Goal: Task Accomplishment & Management: Complete application form

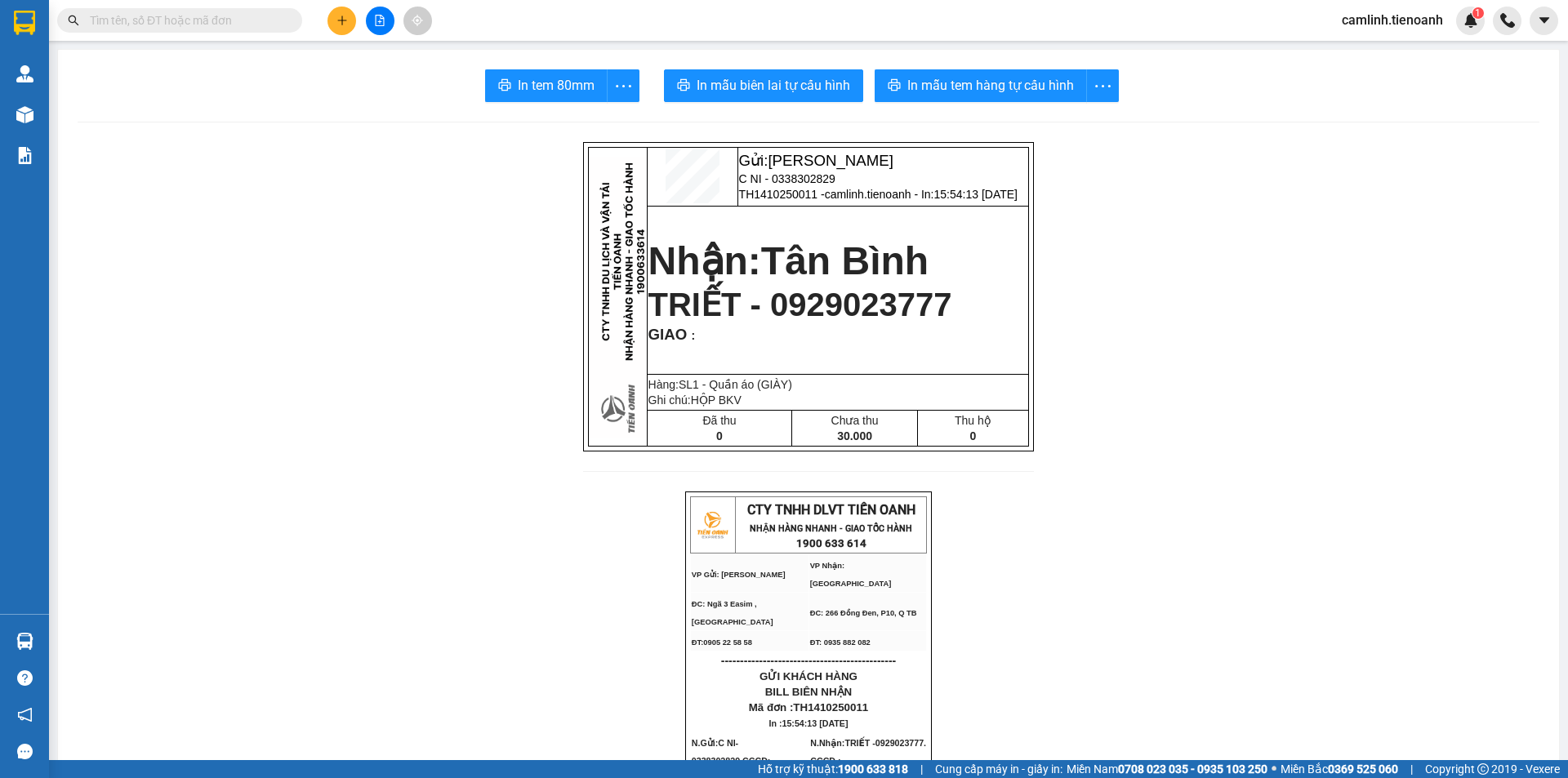
click at [242, 28] on input "text" at bounding box center [186, 21] width 193 height 18
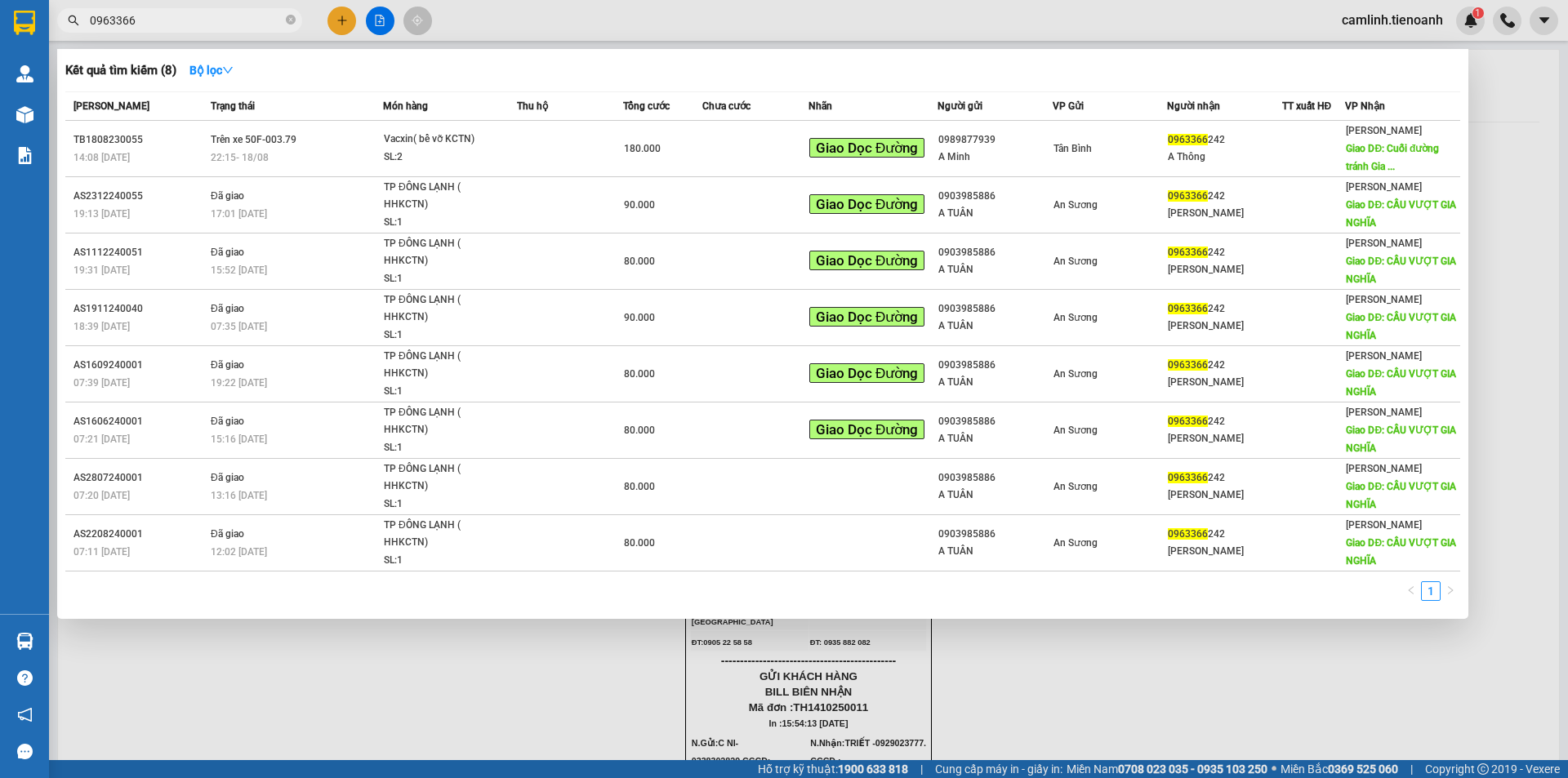
click at [237, 28] on input "0963366" at bounding box center [186, 21] width 193 height 18
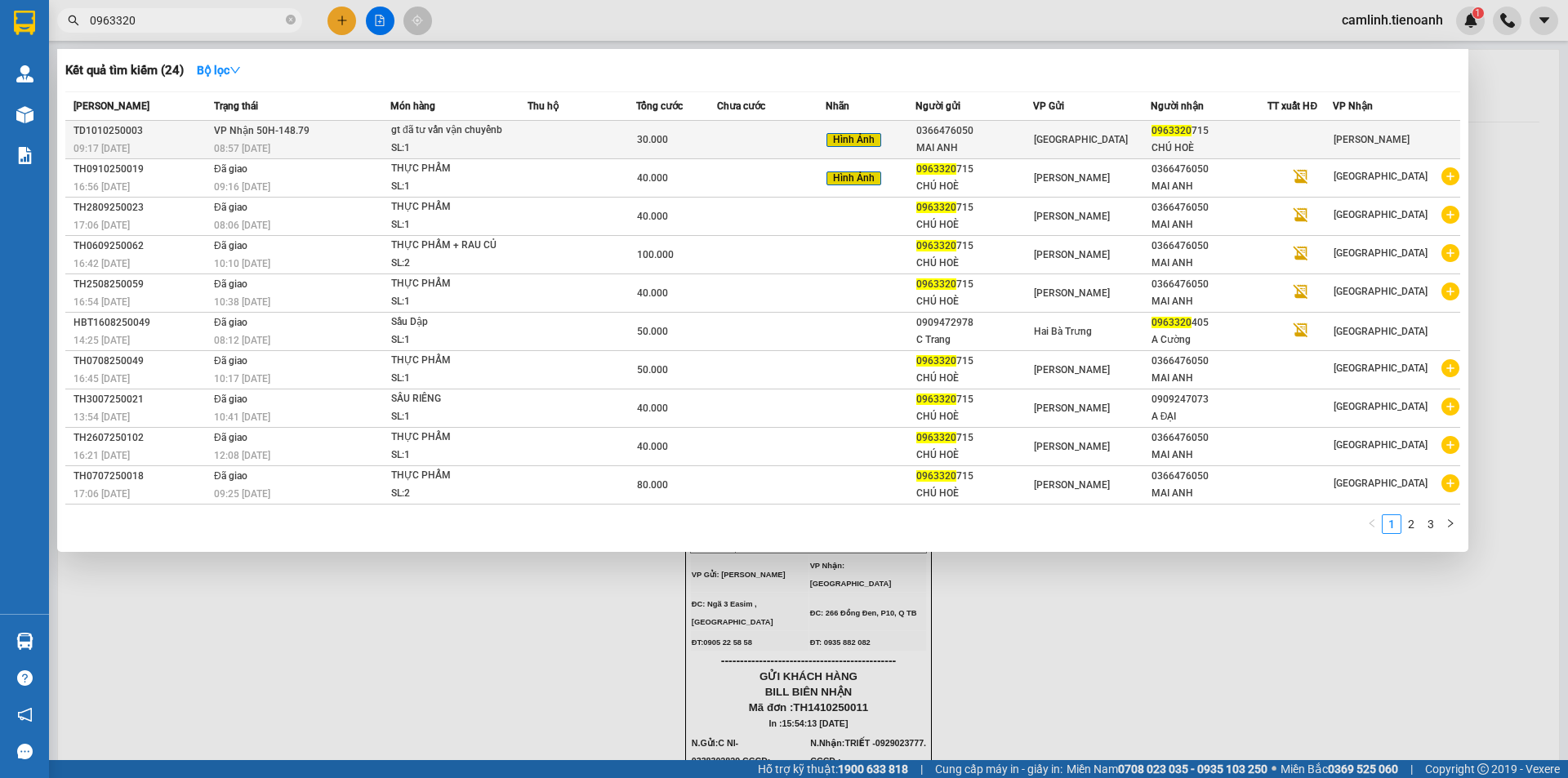
type input "0963320"
click at [716, 131] on div "30.000" at bounding box center [676, 140] width 79 height 18
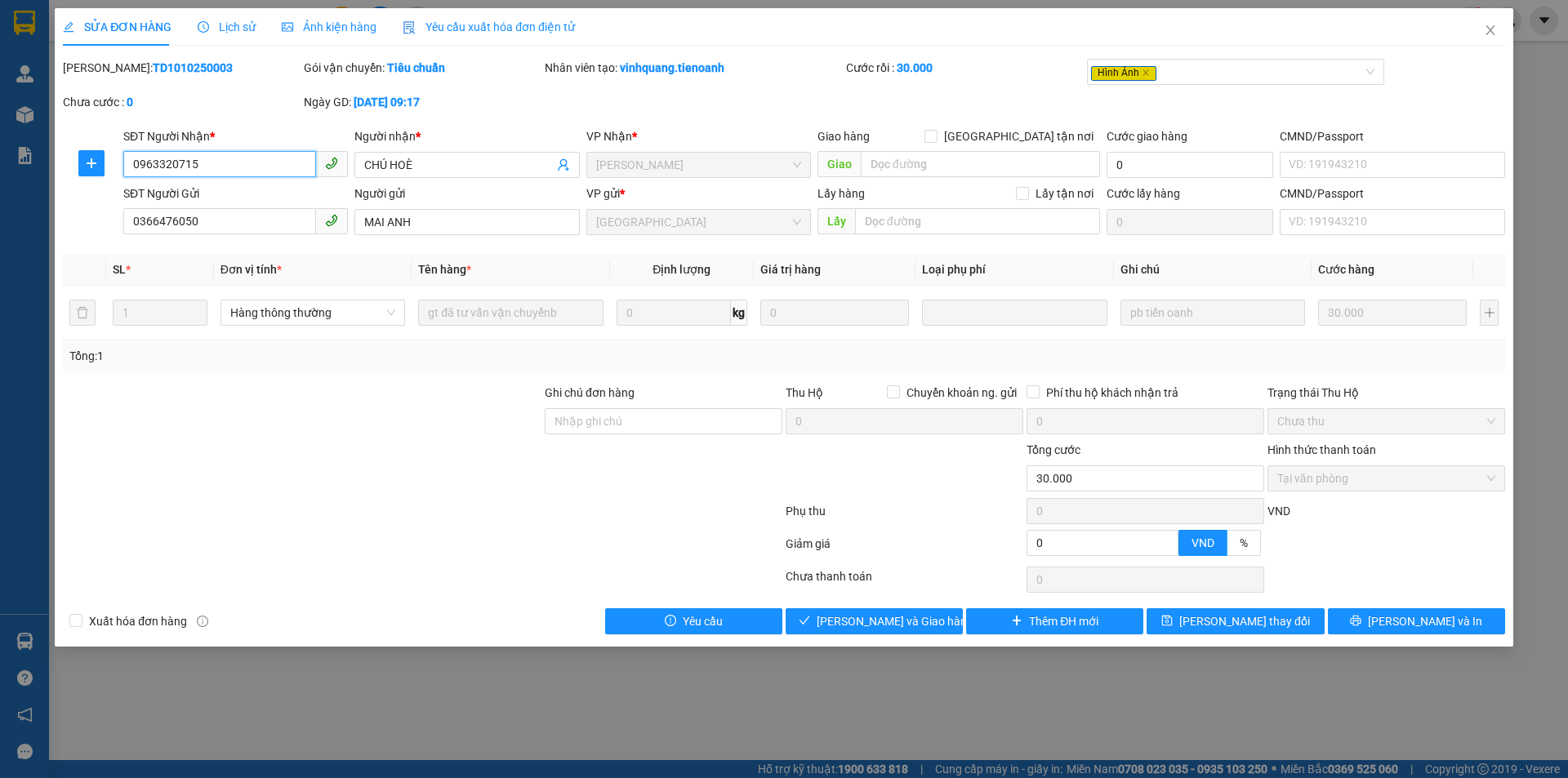
type input "0963320715"
type input "CHÚ HOÈ"
type input "0366476050"
type input "MAI ANH"
type input "0"
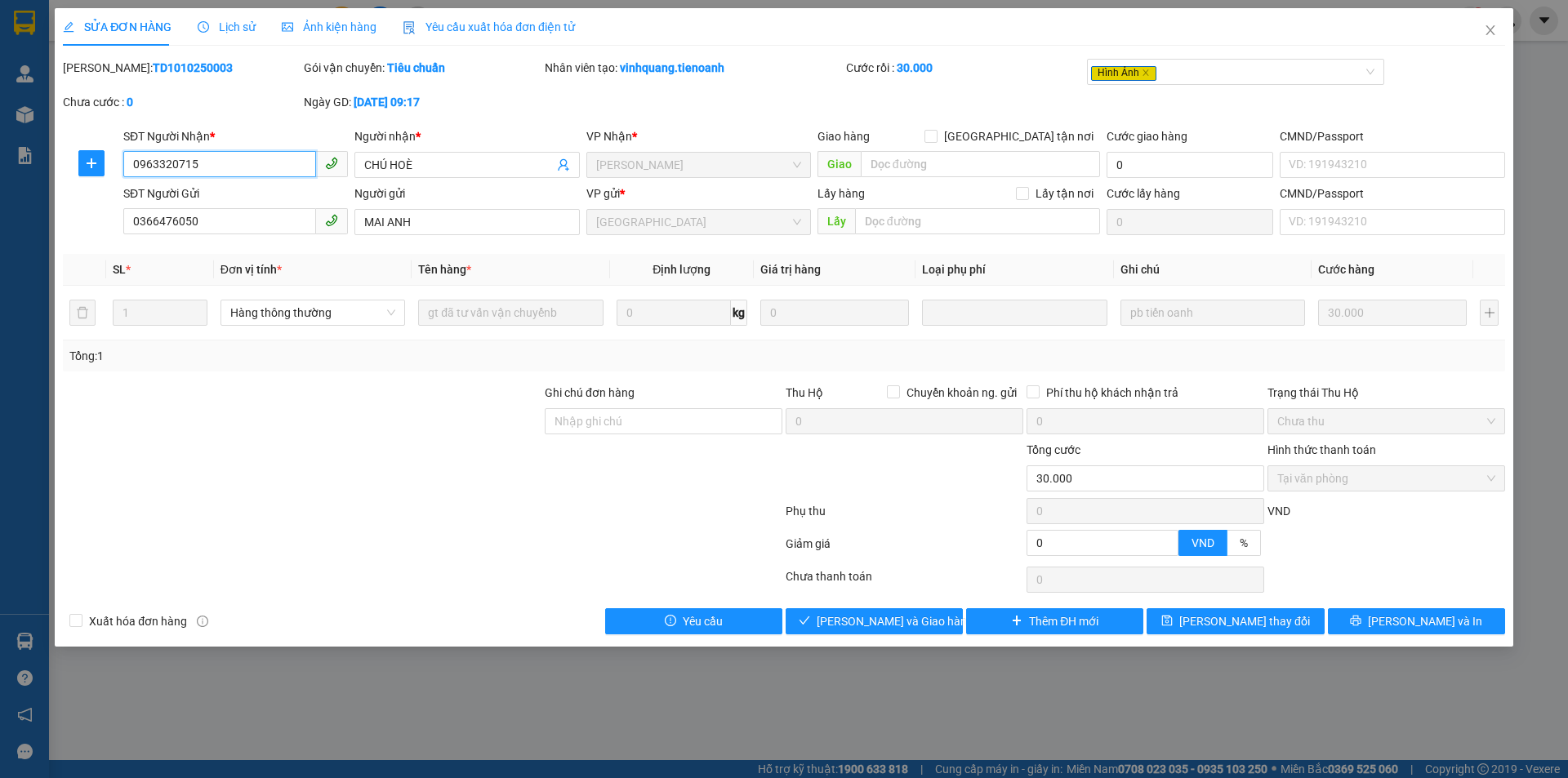
type input "30.000"
click at [219, 171] on input "0963320715" at bounding box center [219, 163] width 193 height 26
drag, startPoint x: 936, startPoint y: 110, endPoint x: 1108, endPoint y: 342, distance: 288.8
click at [936, 109] on div "[PERSON_NAME]: TD1010250003 Gói vận chuyển: Tiêu chuẩn Nhân viên tạo: vinhquang…" at bounding box center [784, 93] width 1445 height 68
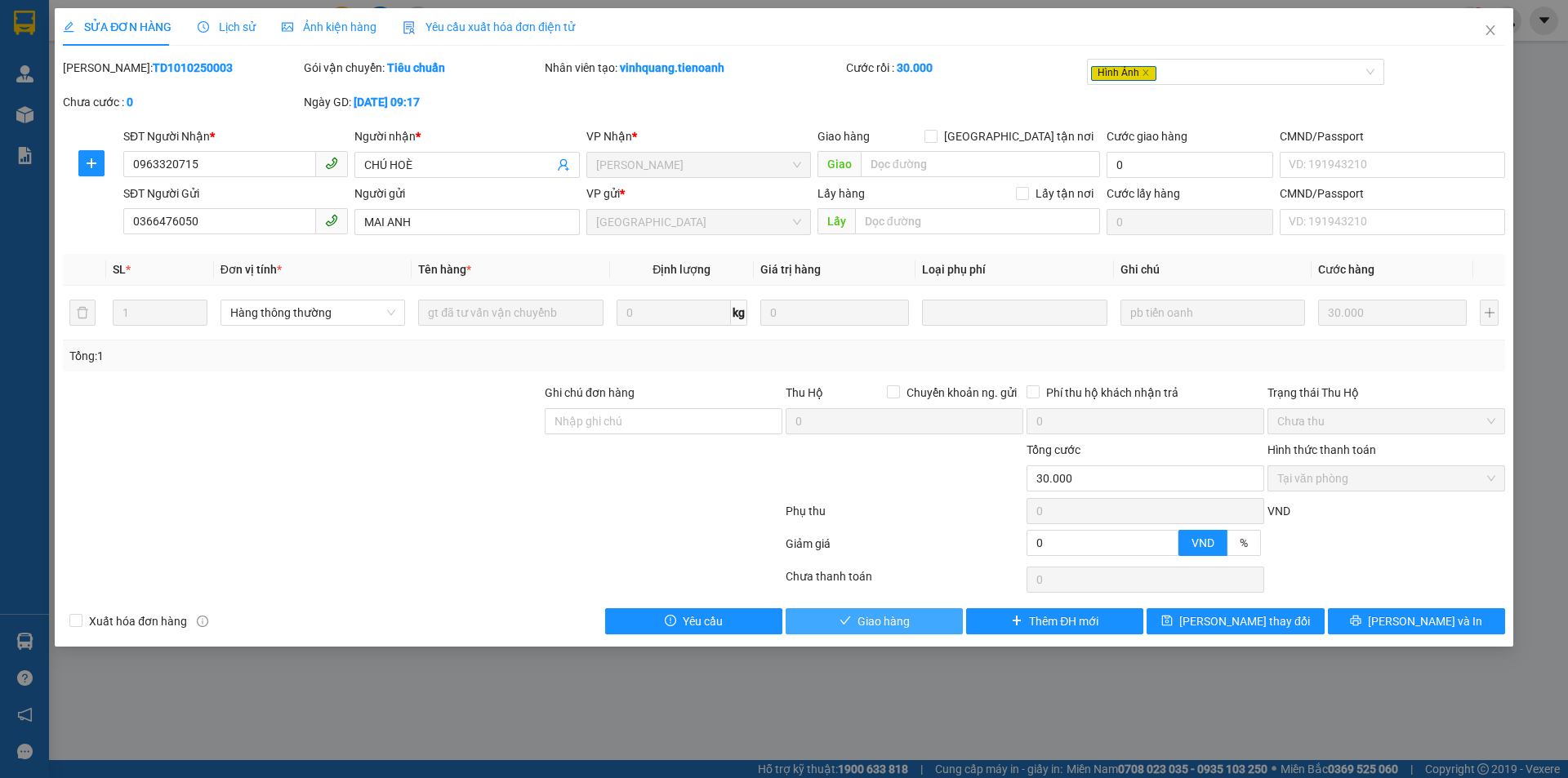
click at [908, 616] on span "Giao hàng" at bounding box center [884, 622] width 53 height 18
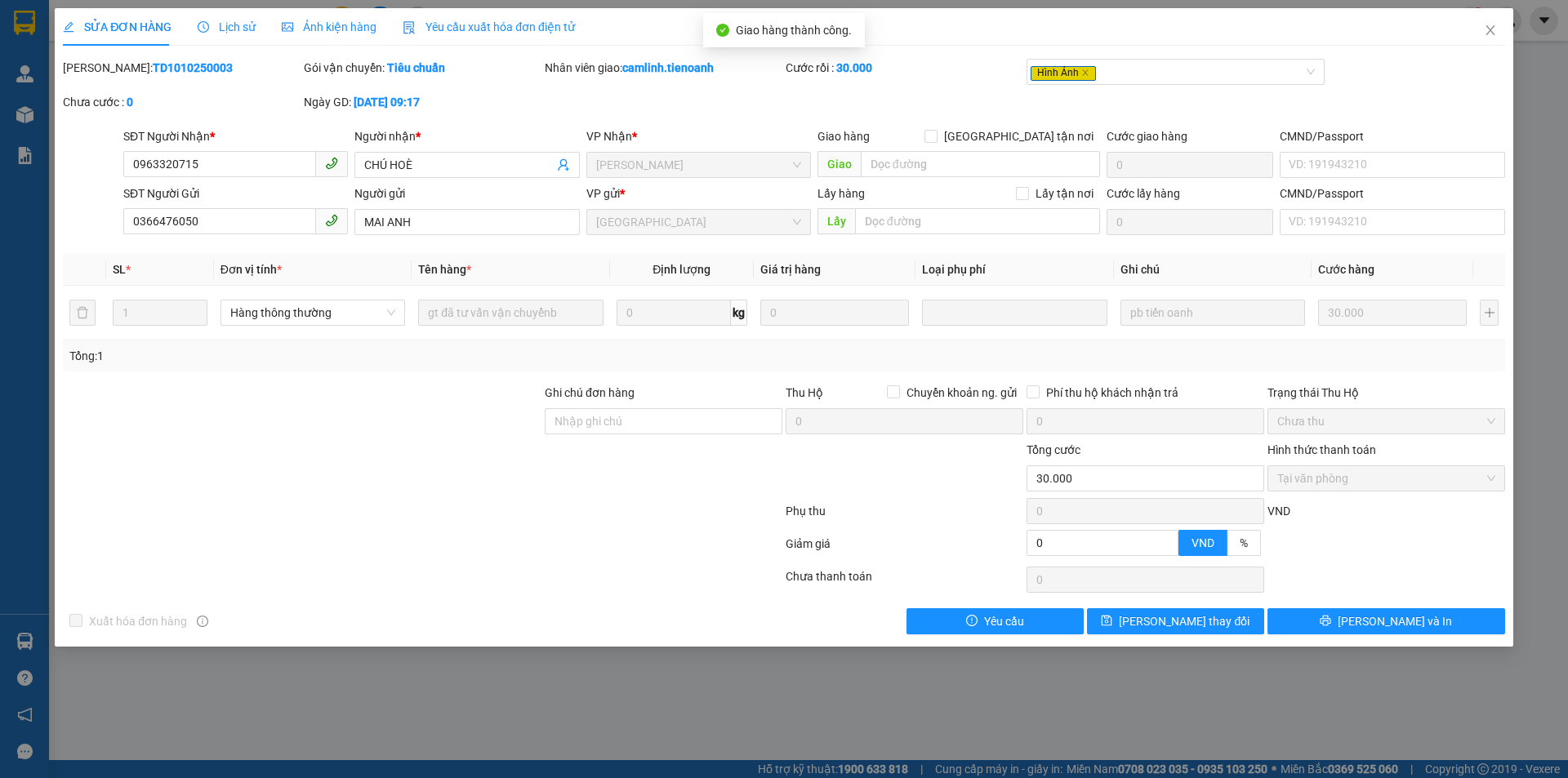
click at [310, 20] on span "Ảnh kiện hàng" at bounding box center [329, 27] width 95 height 13
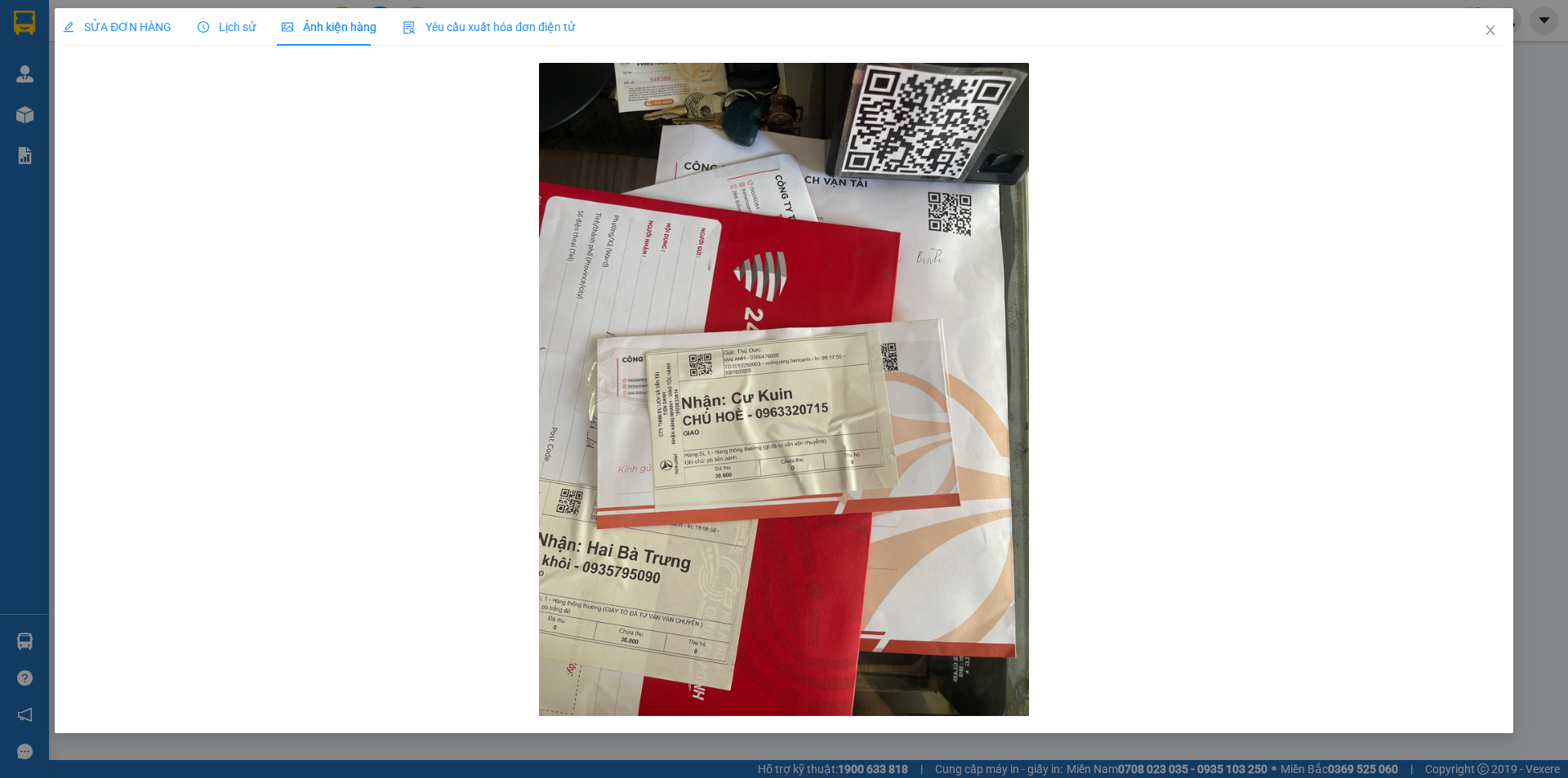
click at [153, 20] on span "SỬA ĐƠN HÀNG" at bounding box center [117, 27] width 108 height 13
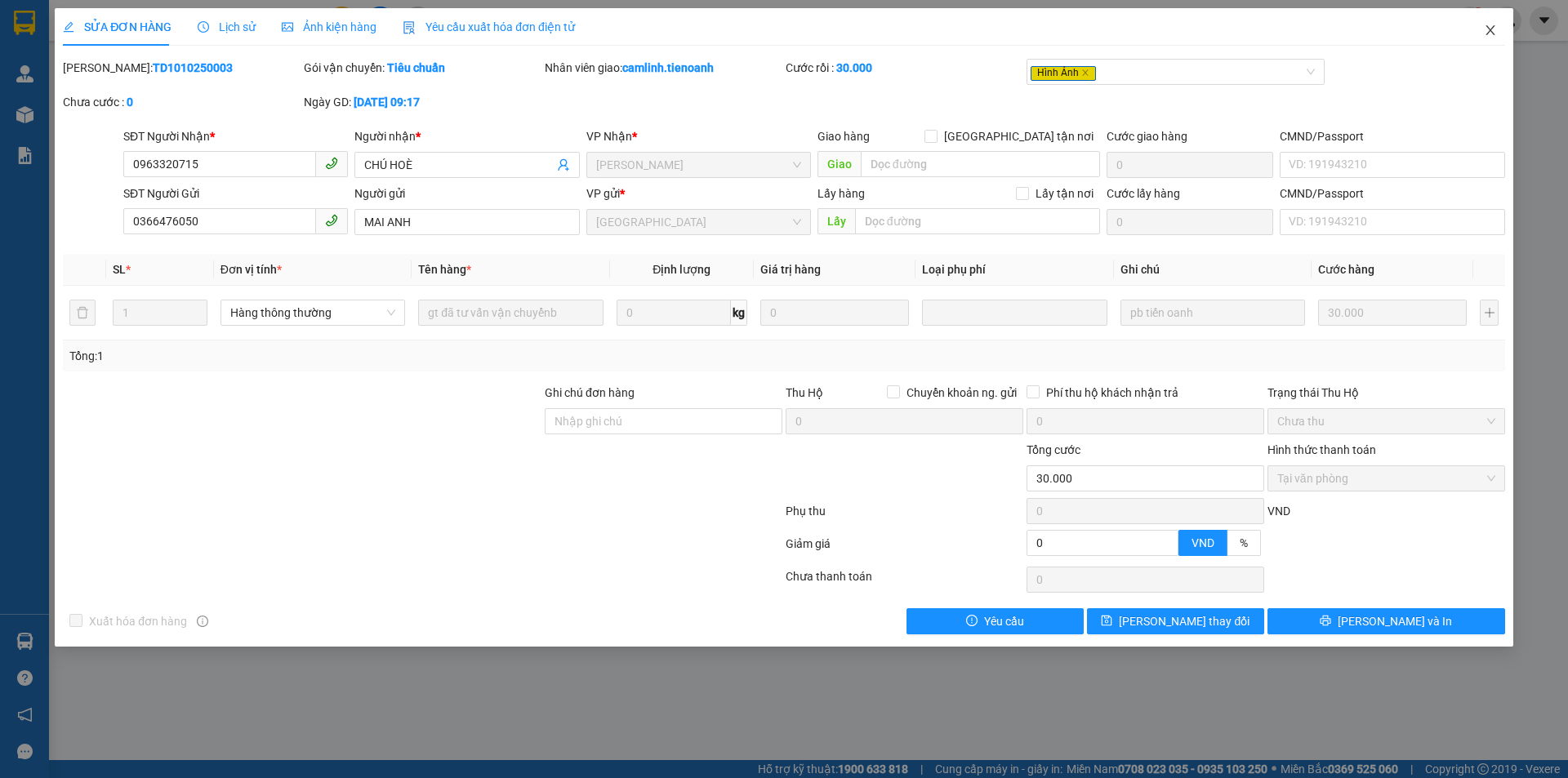
click at [1480, 25] on span "Close" at bounding box center [1490, 31] width 46 height 46
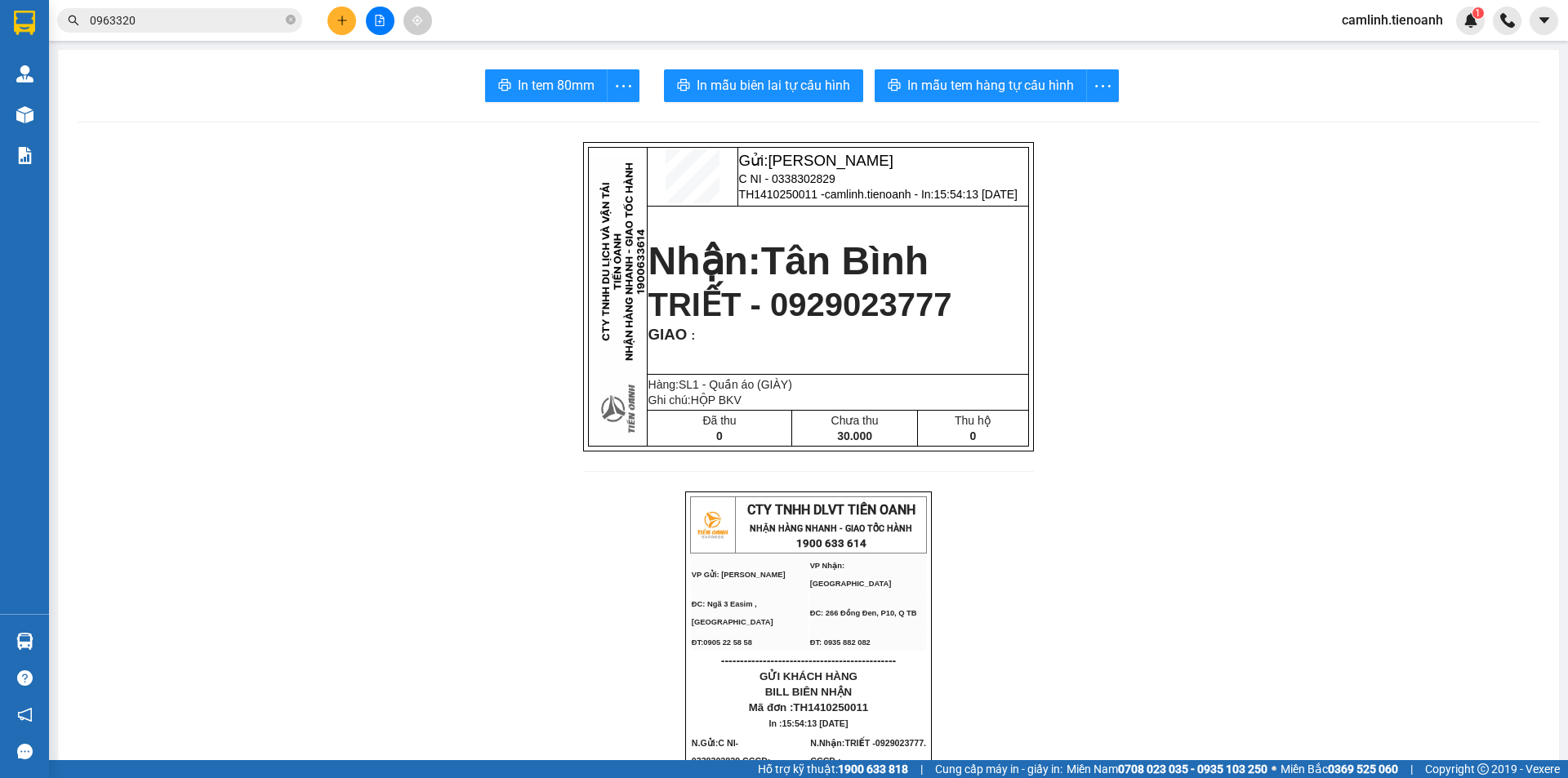
click at [223, 13] on input "0963320" at bounding box center [186, 21] width 193 height 18
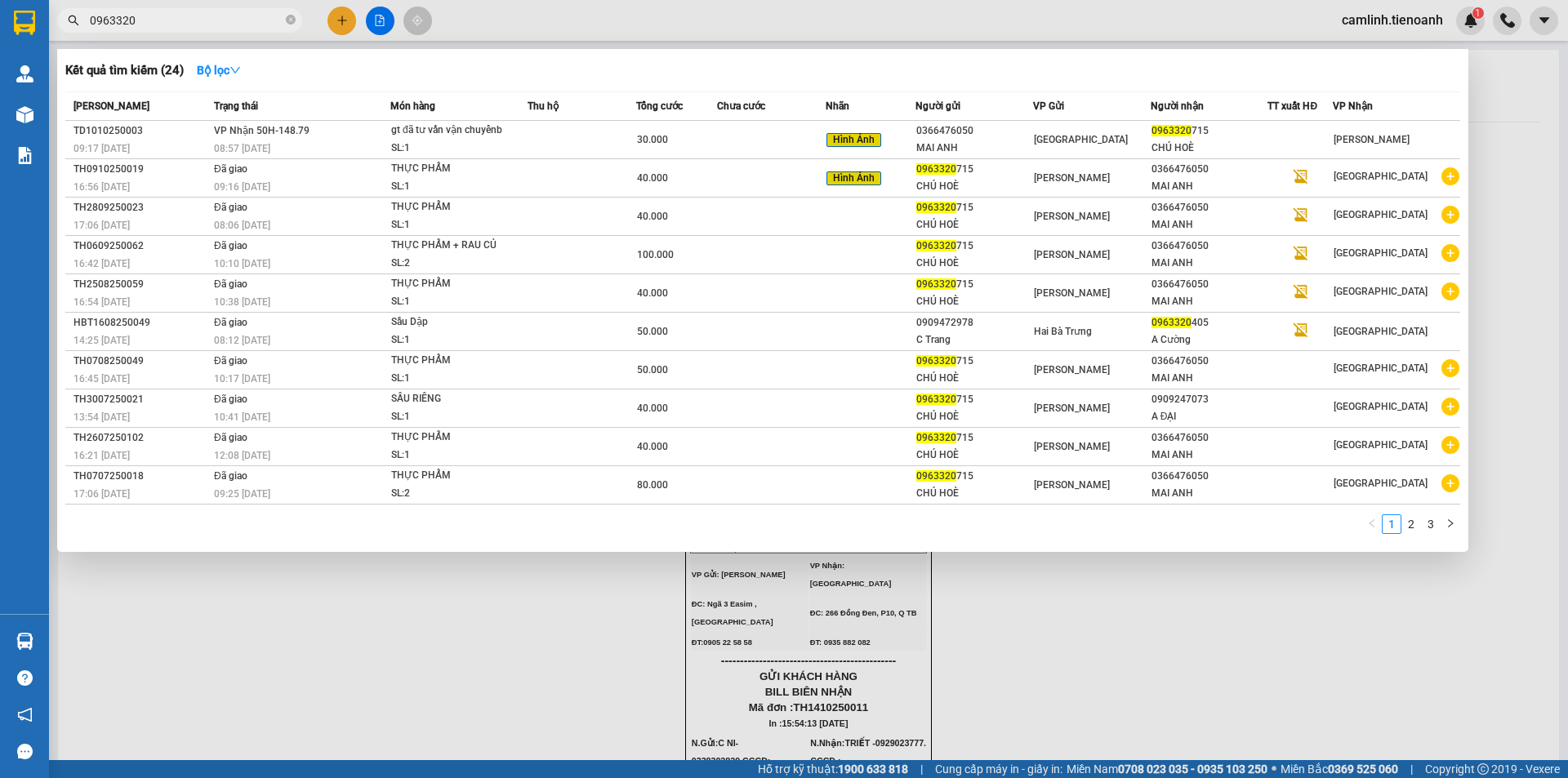
click at [223, 13] on input "0963320" at bounding box center [186, 21] width 193 height 18
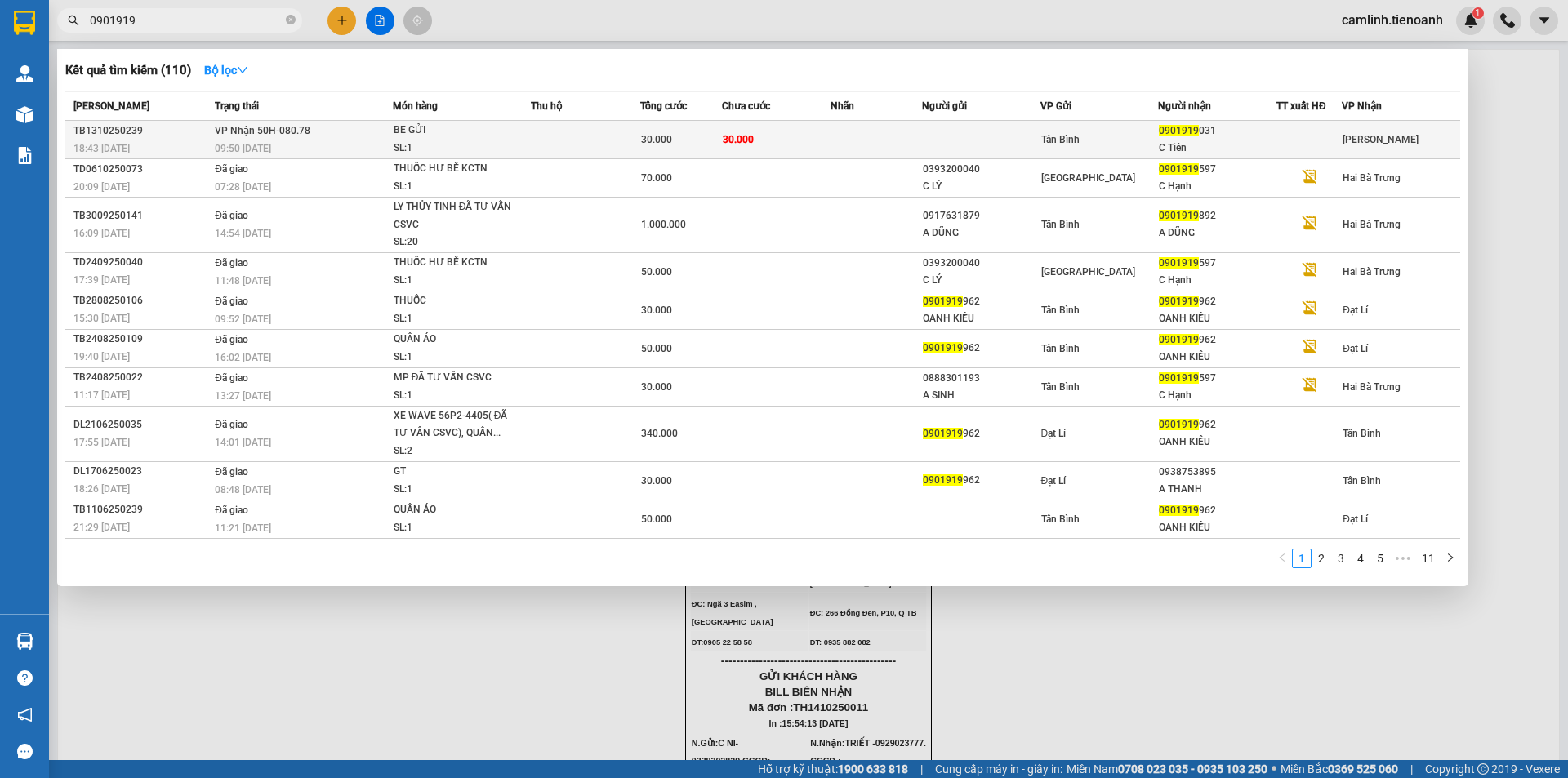
type input "0901919"
click at [978, 141] on td at bounding box center [981, 140] width 118 height 38
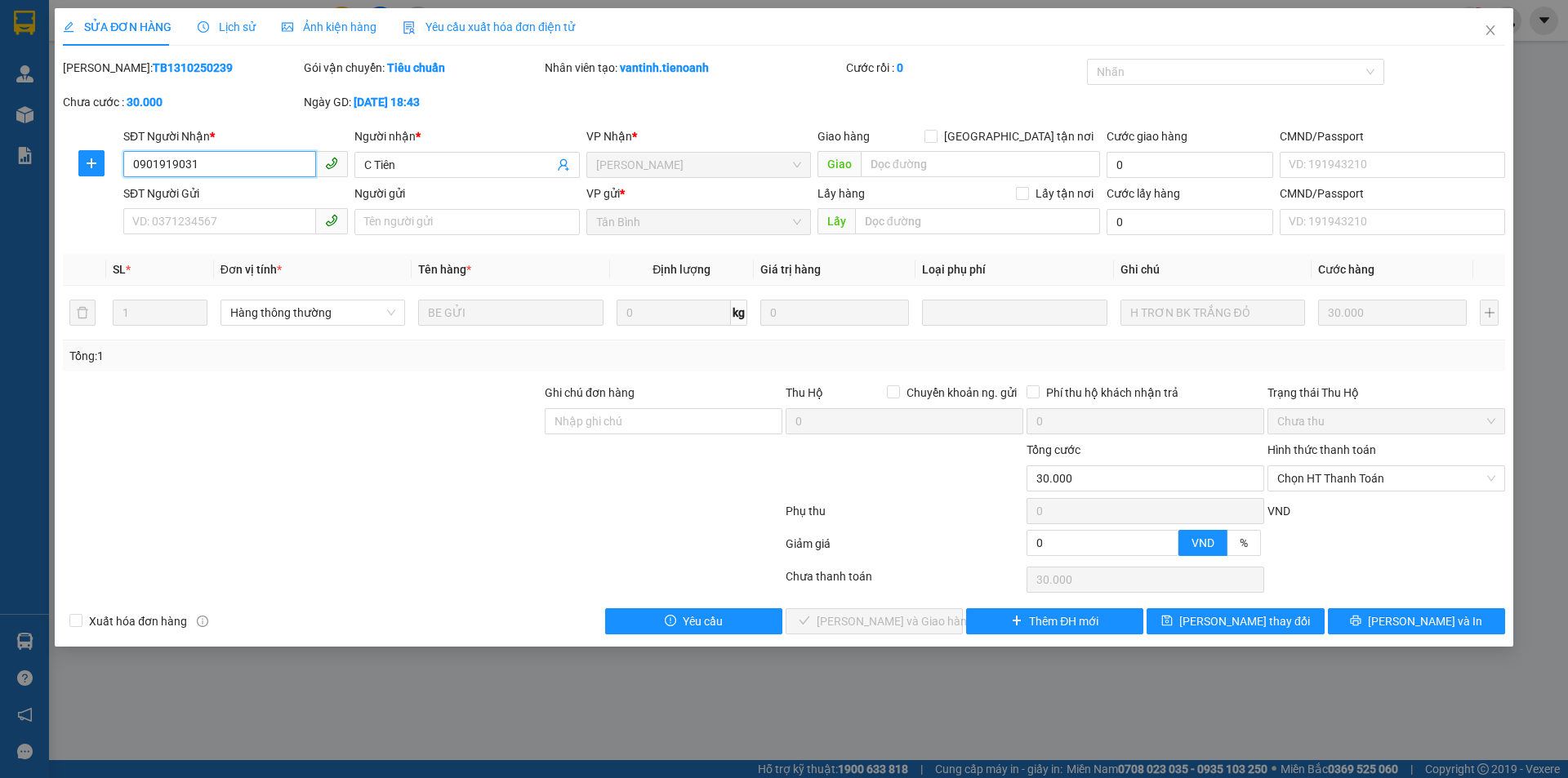
type input "0901919031"
type input "C Tiên"
type input "0"
type input "30.000"
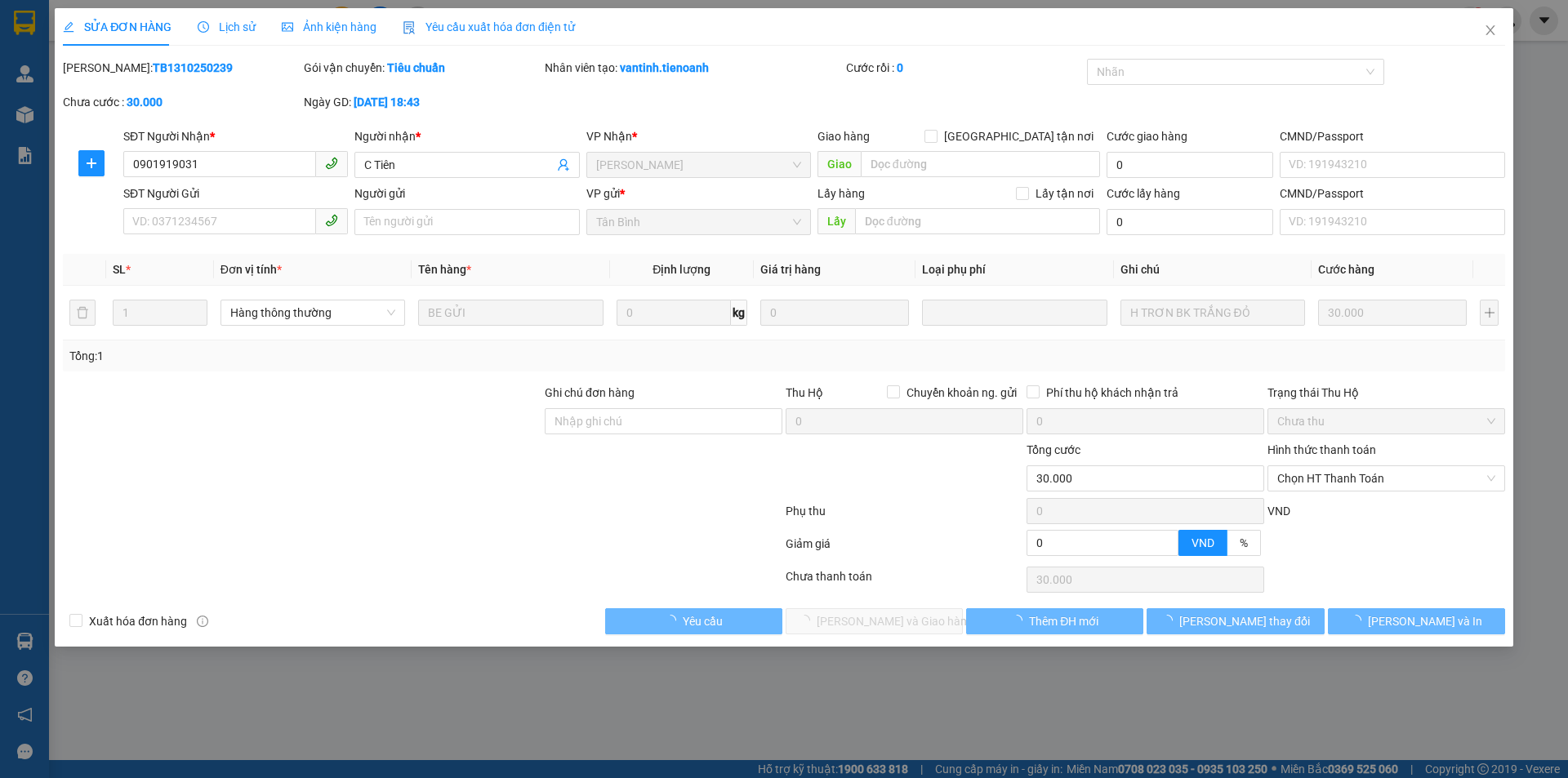
click at [305, 34] on div "Ảnh kiện hàng" at bounding box center [329, 28] width 95 height 18
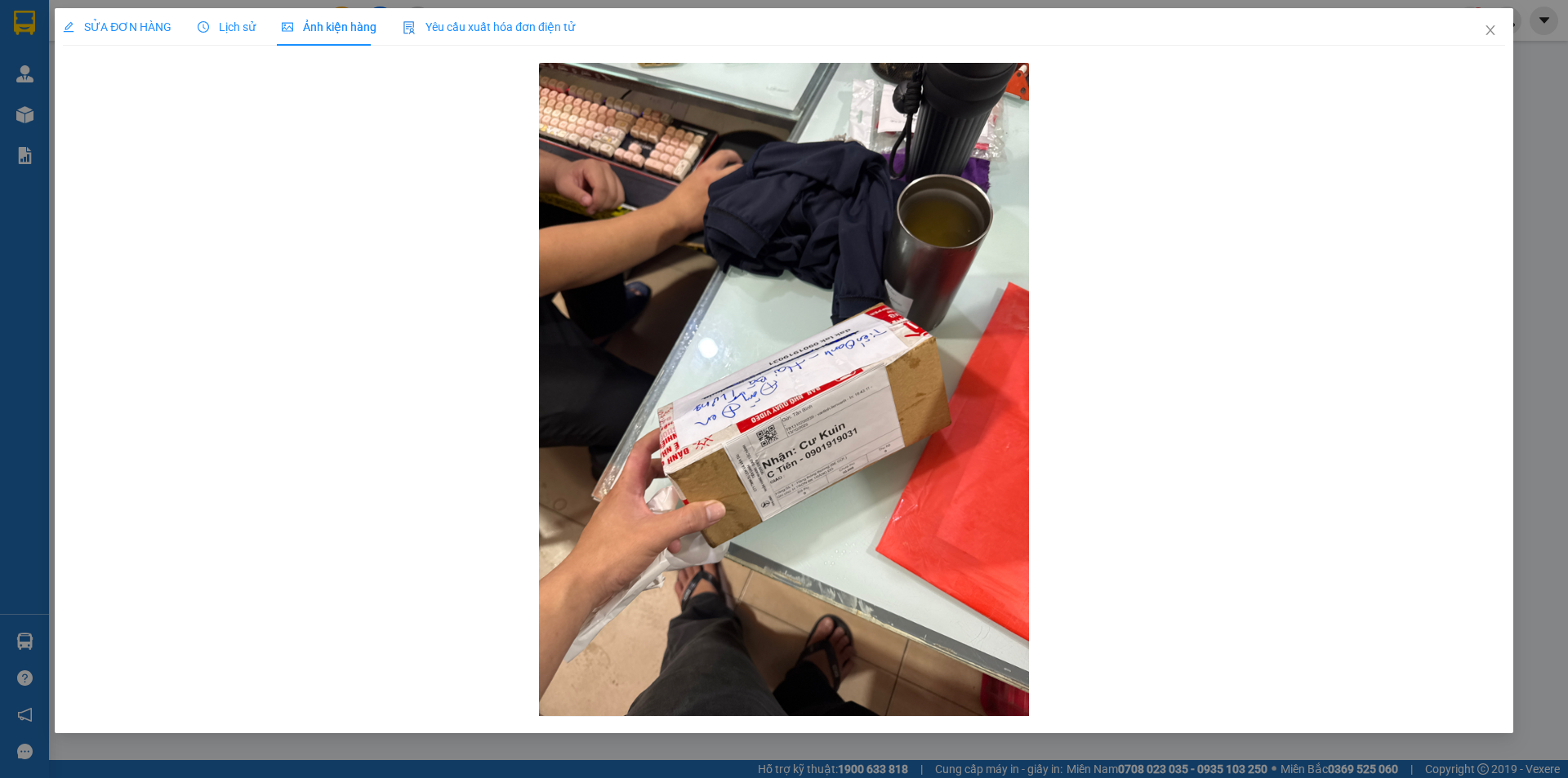
click at [145, 27] on span "SỬA ĐƠN HÀNG" at bounding box center [117, 27] width 108 height 13
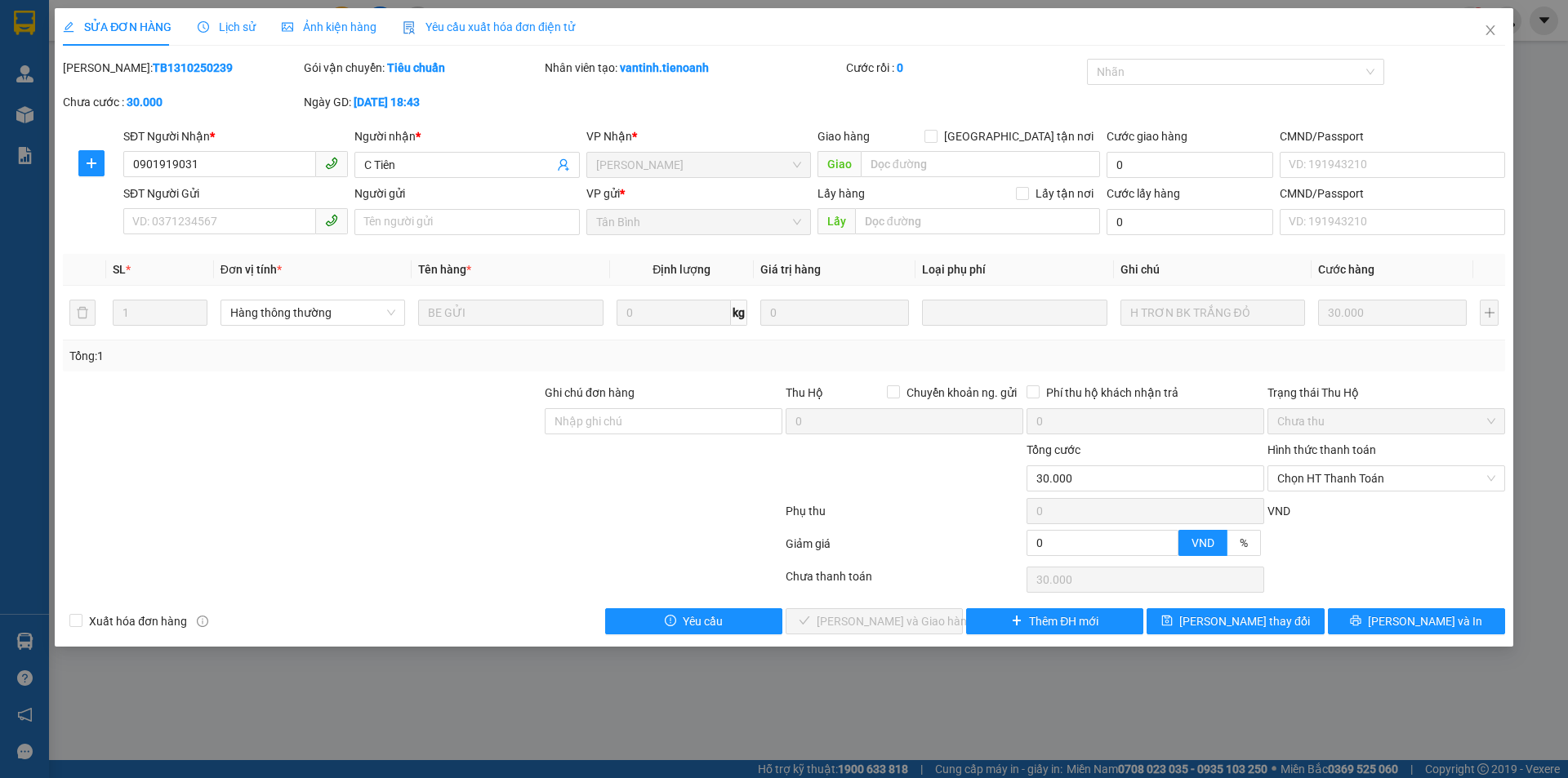
click at [357, 28] on span "Ảnh kiện hàng" at bounding box center [329, 27] width 95 height 13
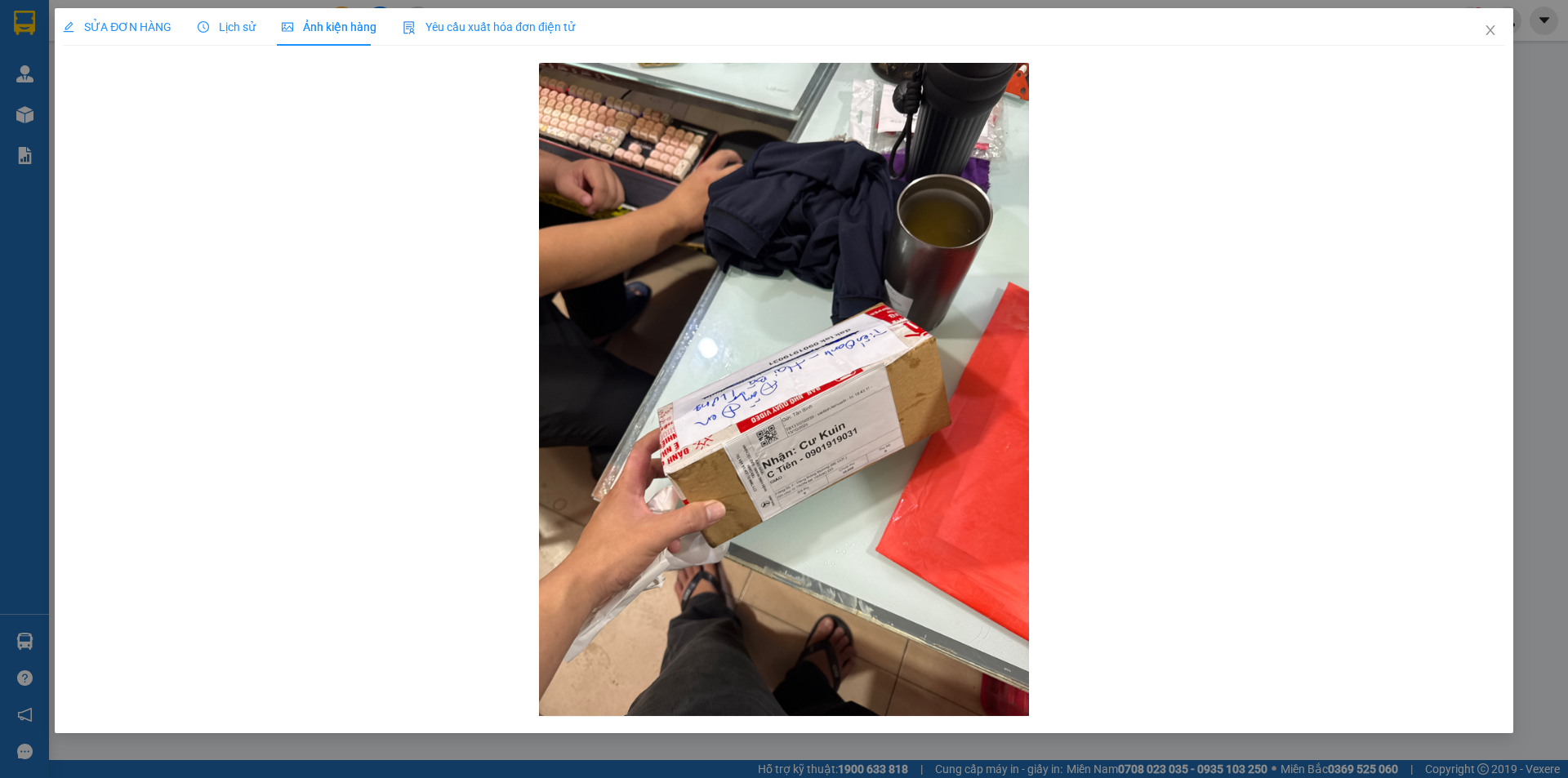
click at [154, 17] on div "SỬA ĐƠN HÀNG" at bounding box center [117, 27] width 108 height 38
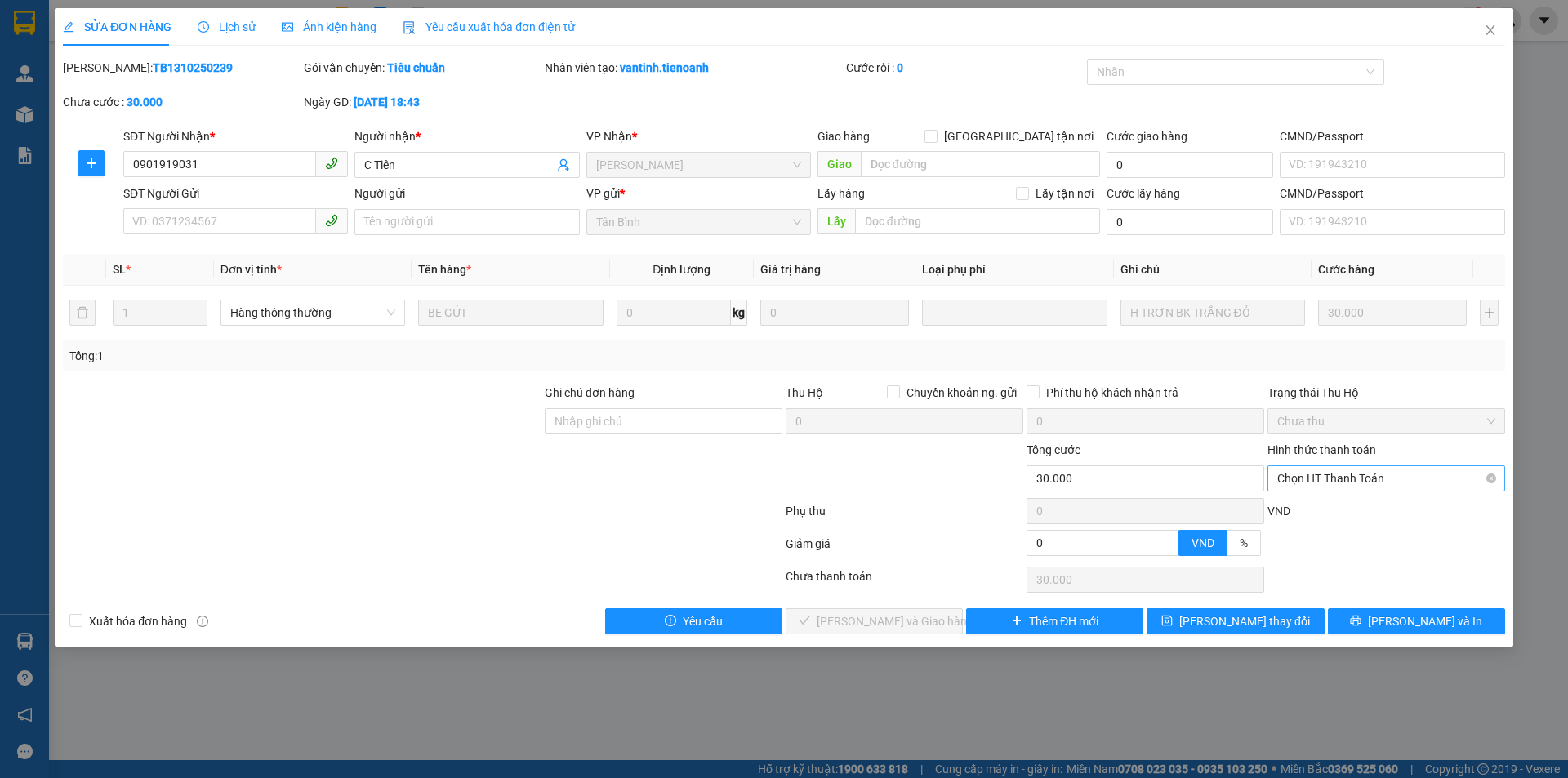
click at [1334, 479] on span "Chọn HT Thanh Toán" at bounding box center [1386, 478] width 218 height 24
drag, startPoint x: 1340, startPoint y: 514, endPoint x: 1165, endPoint y: 587, distance: 189.6
click at [1310, 535] on div "Tại văn phòng Chuyển khoản" at bounding box center [1385, 525] width 238 height 53
click at [1323, 514] on div "Tại văn phòng" at bounding box center [1386, 511] width 218 height 18
type input "0"
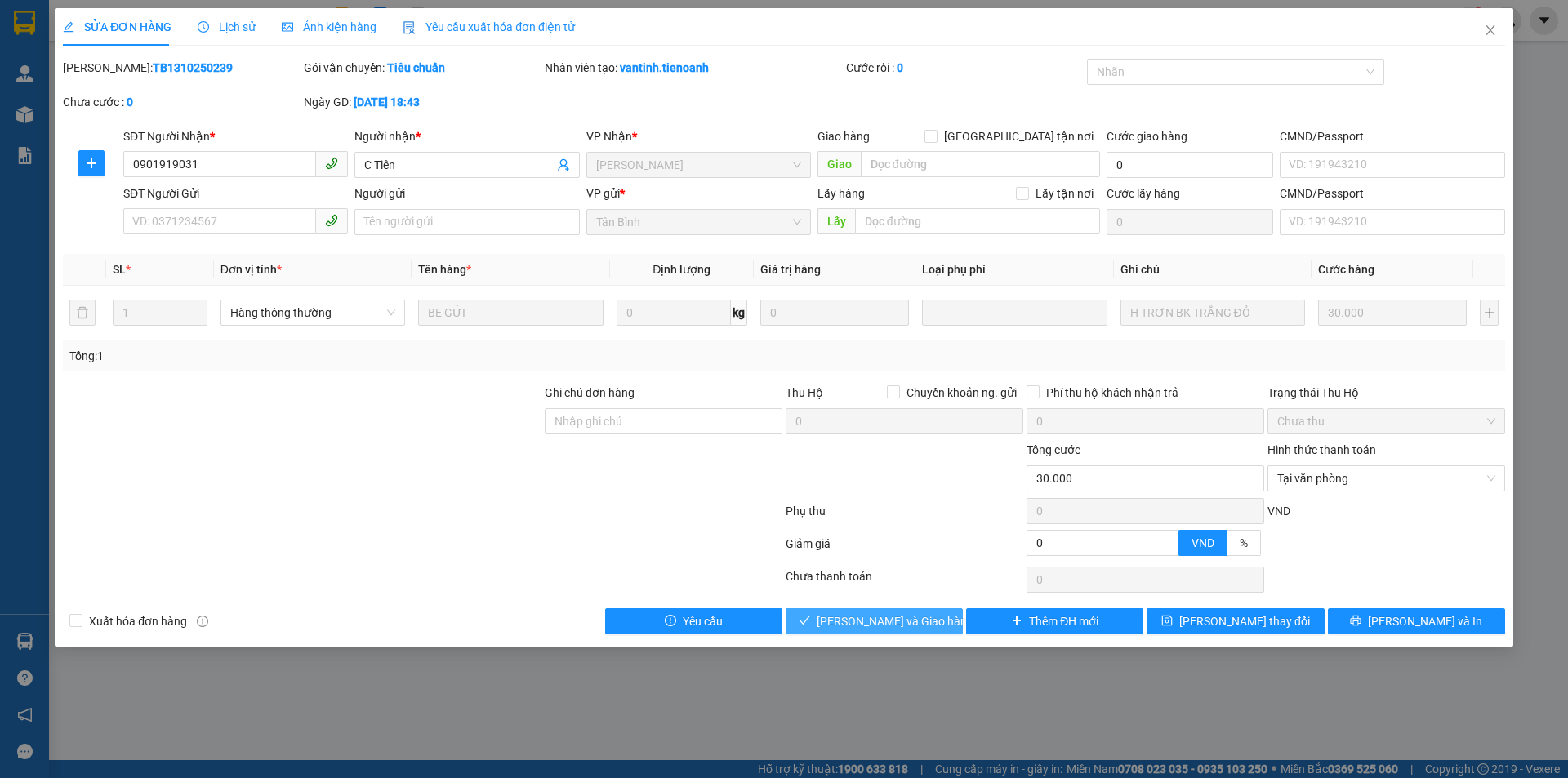
click at [881, 626] on span "[PERSON_NAME] và Giao hàng" at bounding box center [895, 622] width 157 height 18
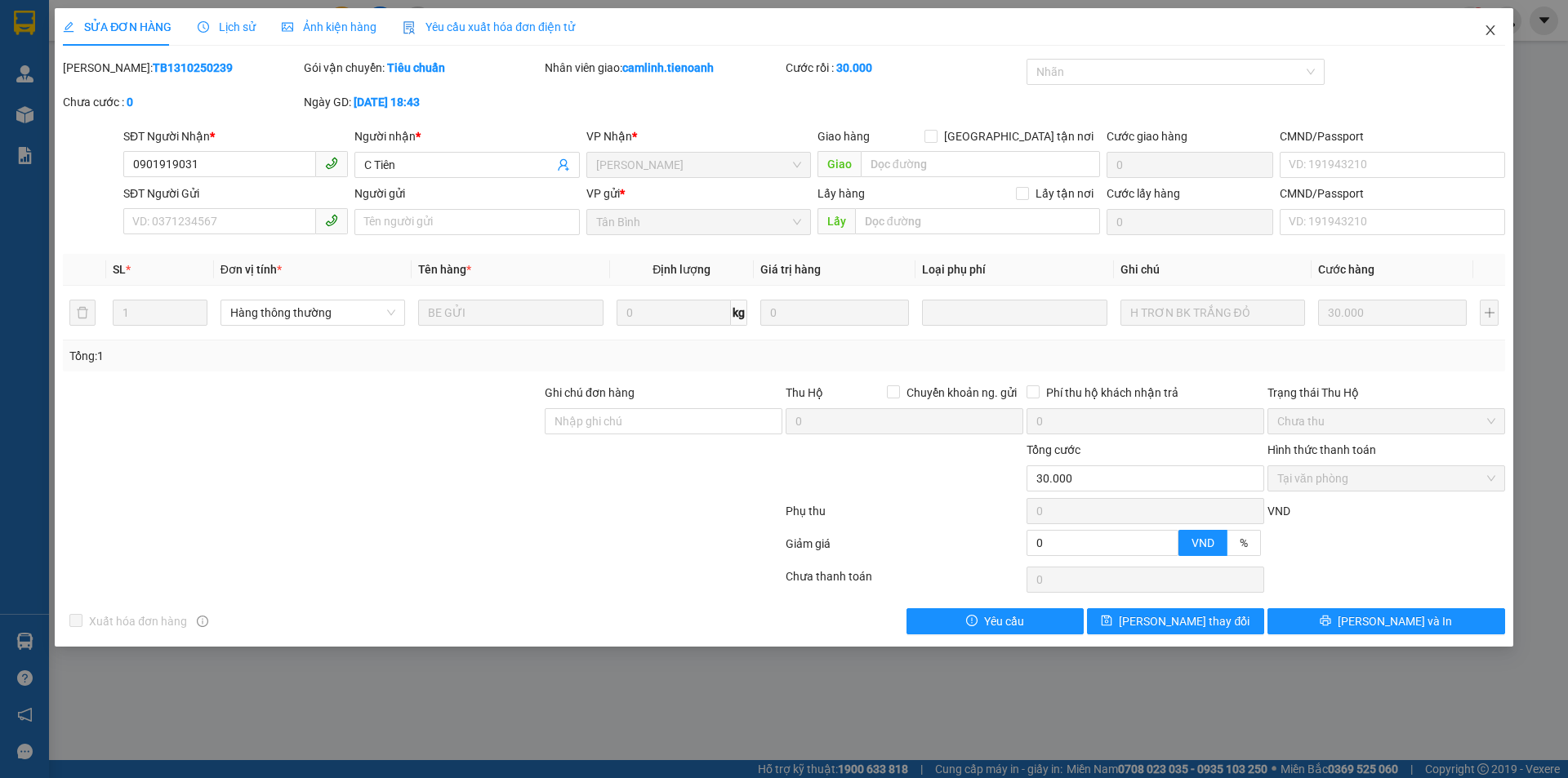
click at [1487, 27] on icon "close" at bounding box center [1490, 30] width 9 height 10
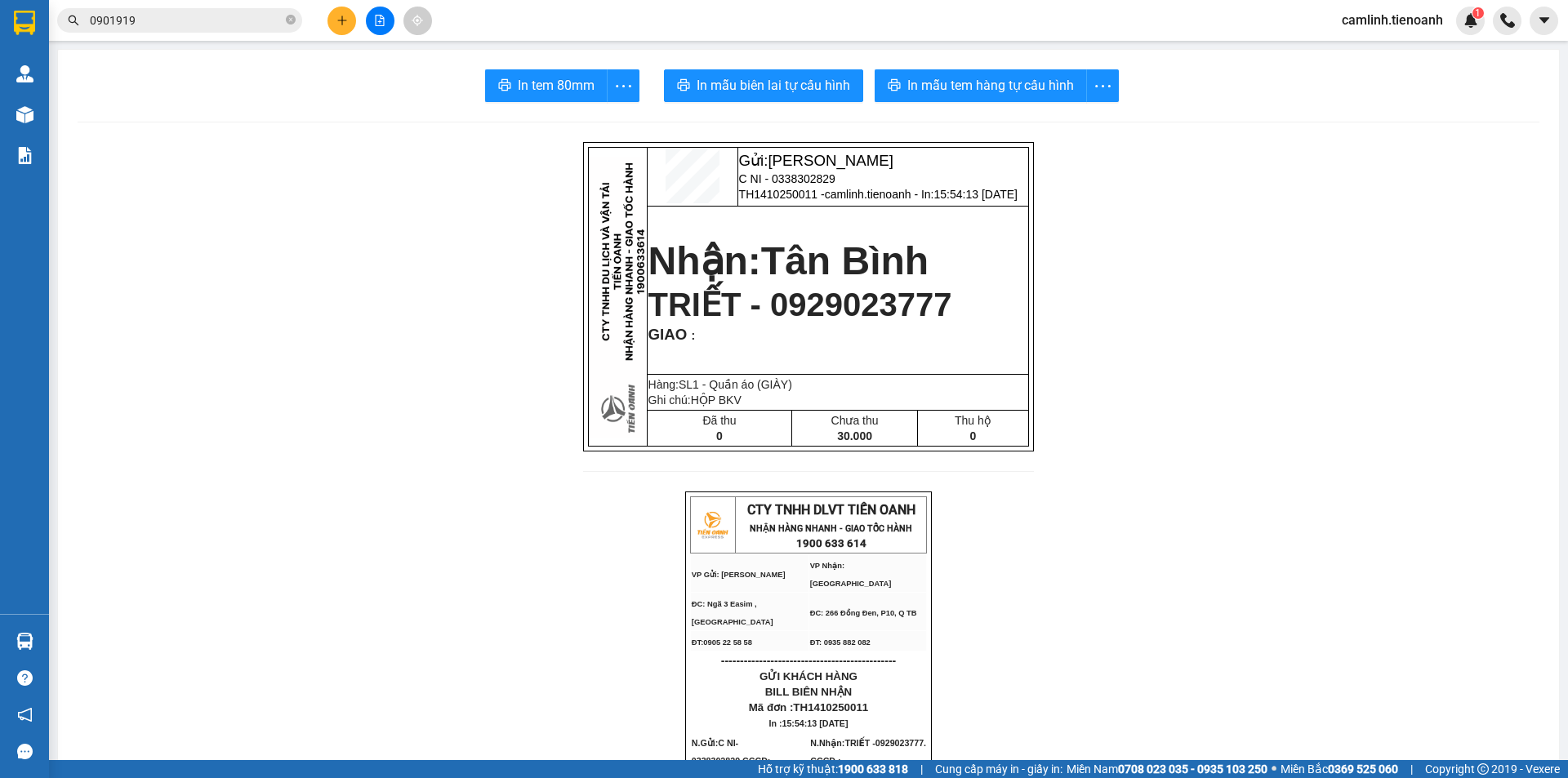
click at [220, 26] on input "0901919" at bounding box center [186, 21] width 193 height 18
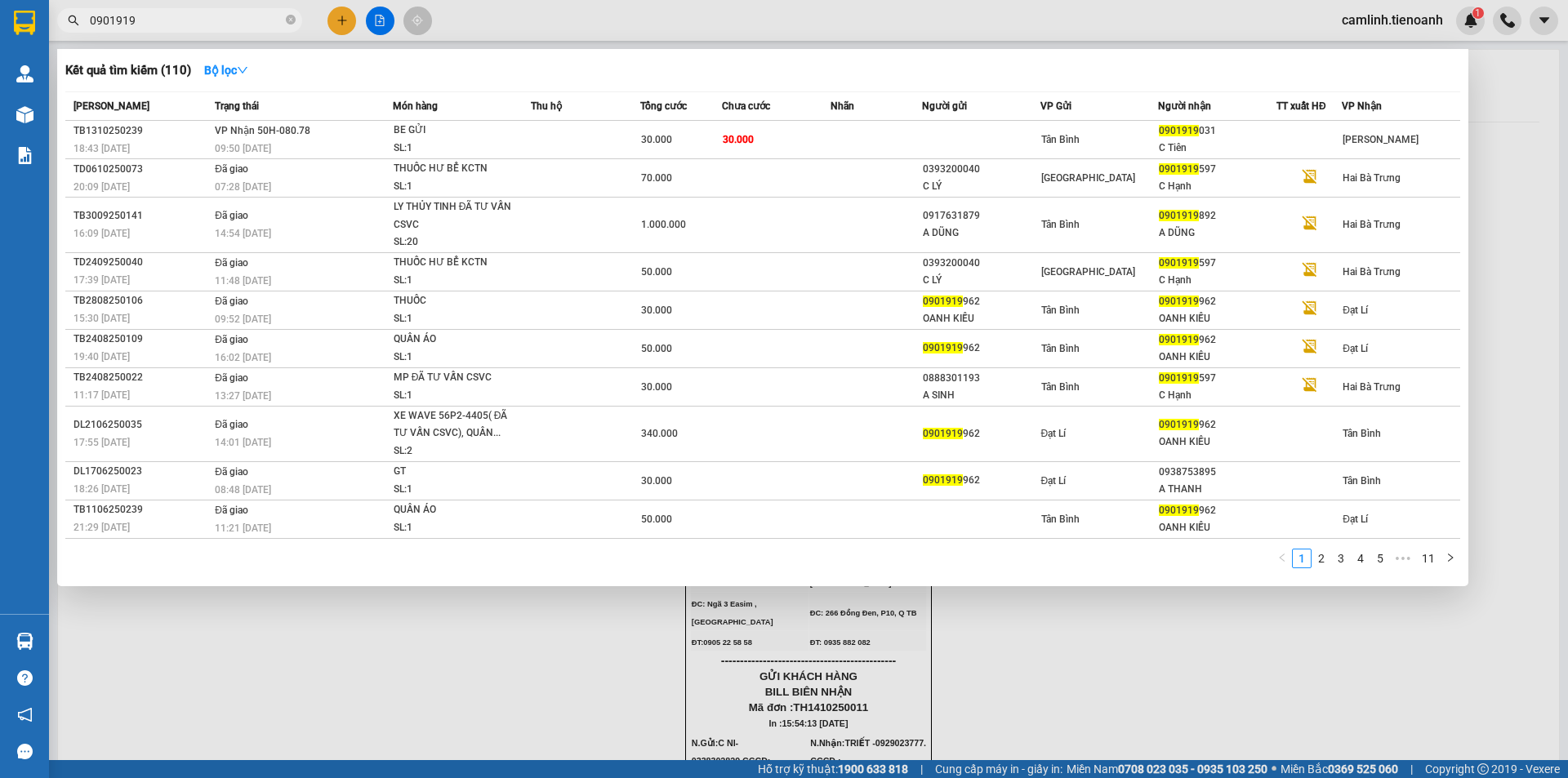
click at [220, 26] on input "0901919" at bounding box center [186, 21] width 193 height 18
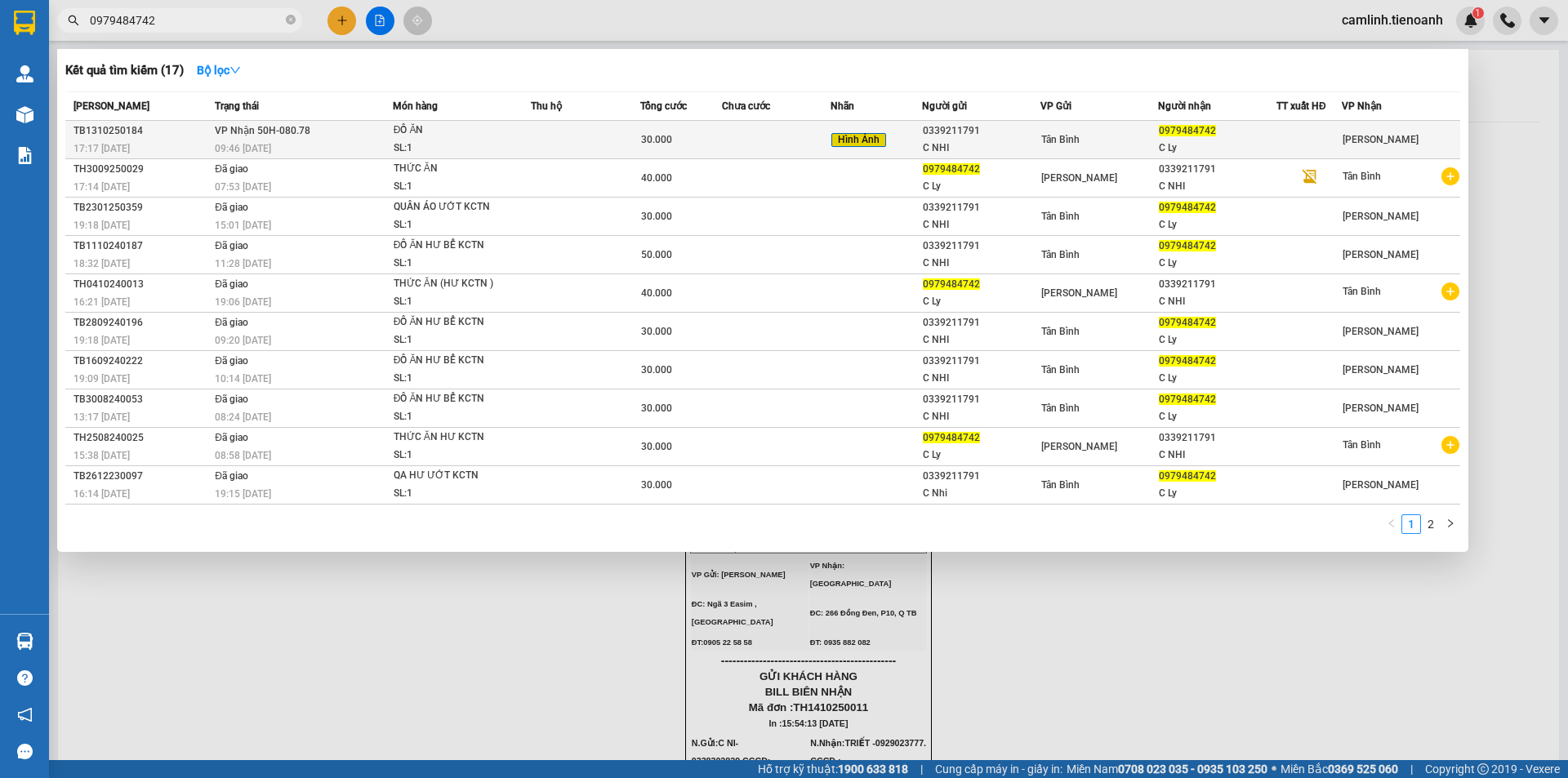
type input "0979484742"
click at [1034, 143] on div "C NHI" at bounding box center [981, 148] width 117 height 18
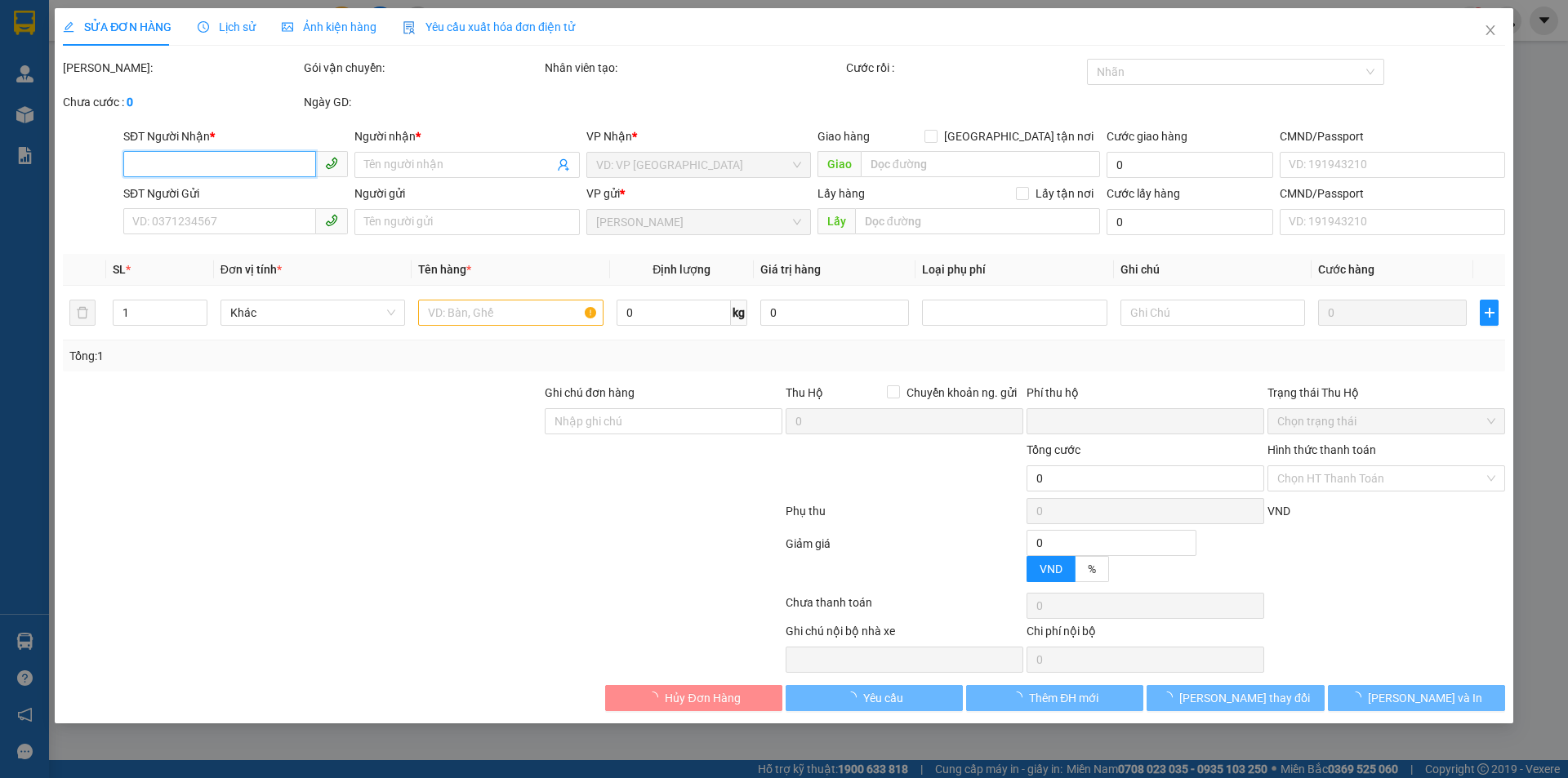
type input "0979484742"
type input "C Ly"
type input "0339211791"
type input "C NHI"
type input "241883671"
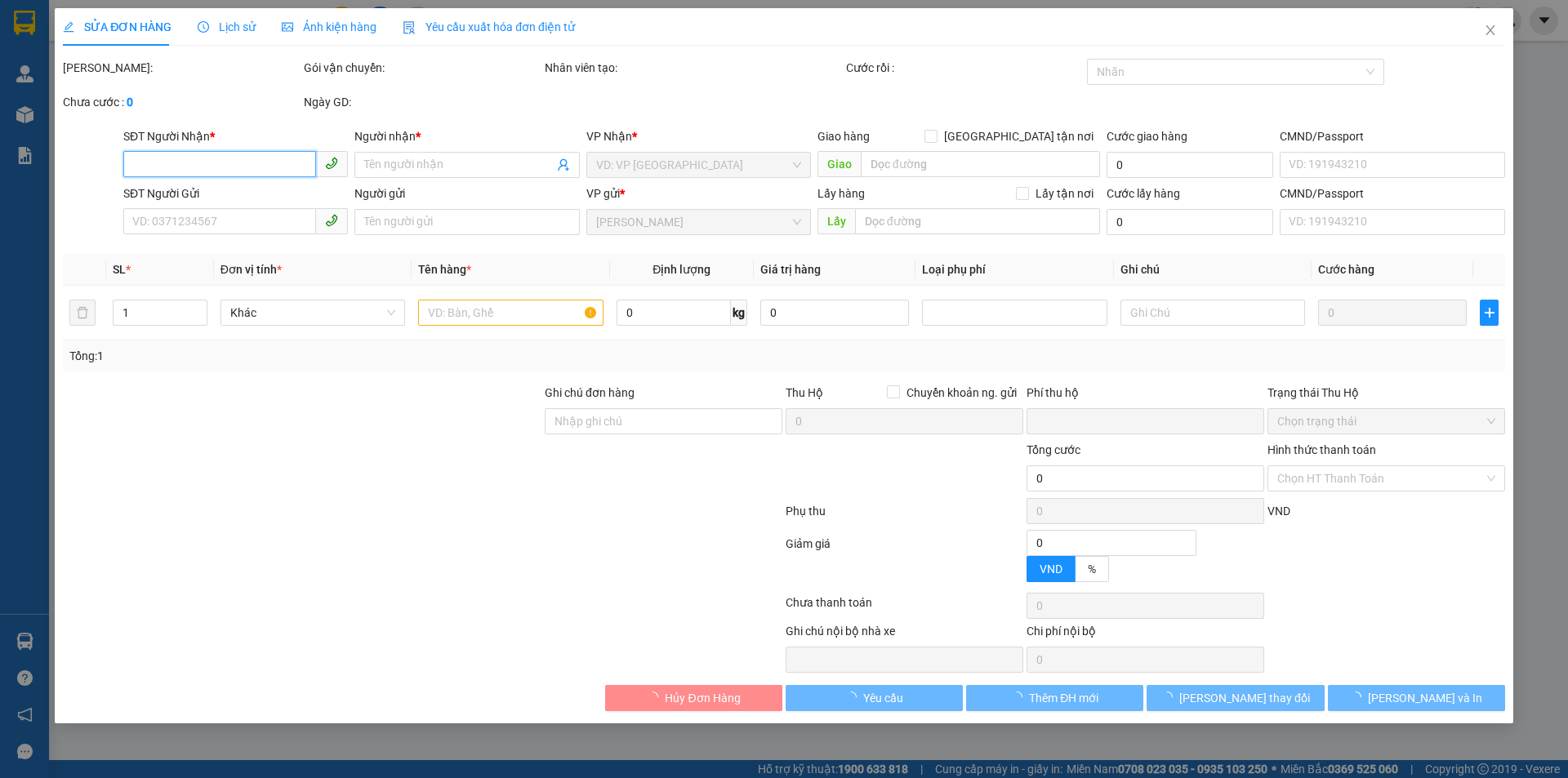
type input "Có"
type input "0"
type input "30.000"
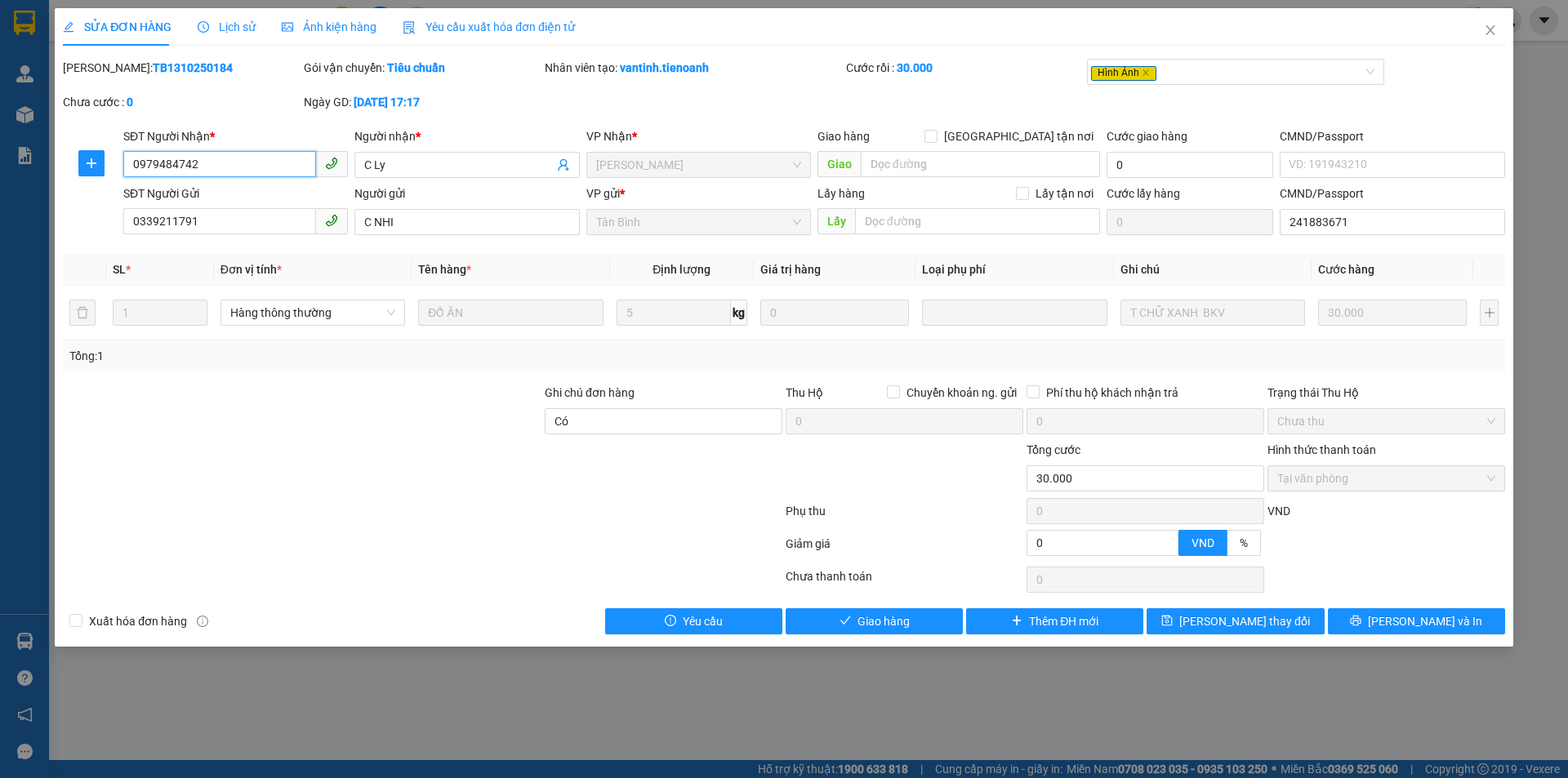
click at [218, 163] on input "0979484742" at bounding box center [219, 163] width 193 height 26
click at [326, 22] on span "Ảnh kiện hàng" at bounding box center [329, 27] width 95 height 13
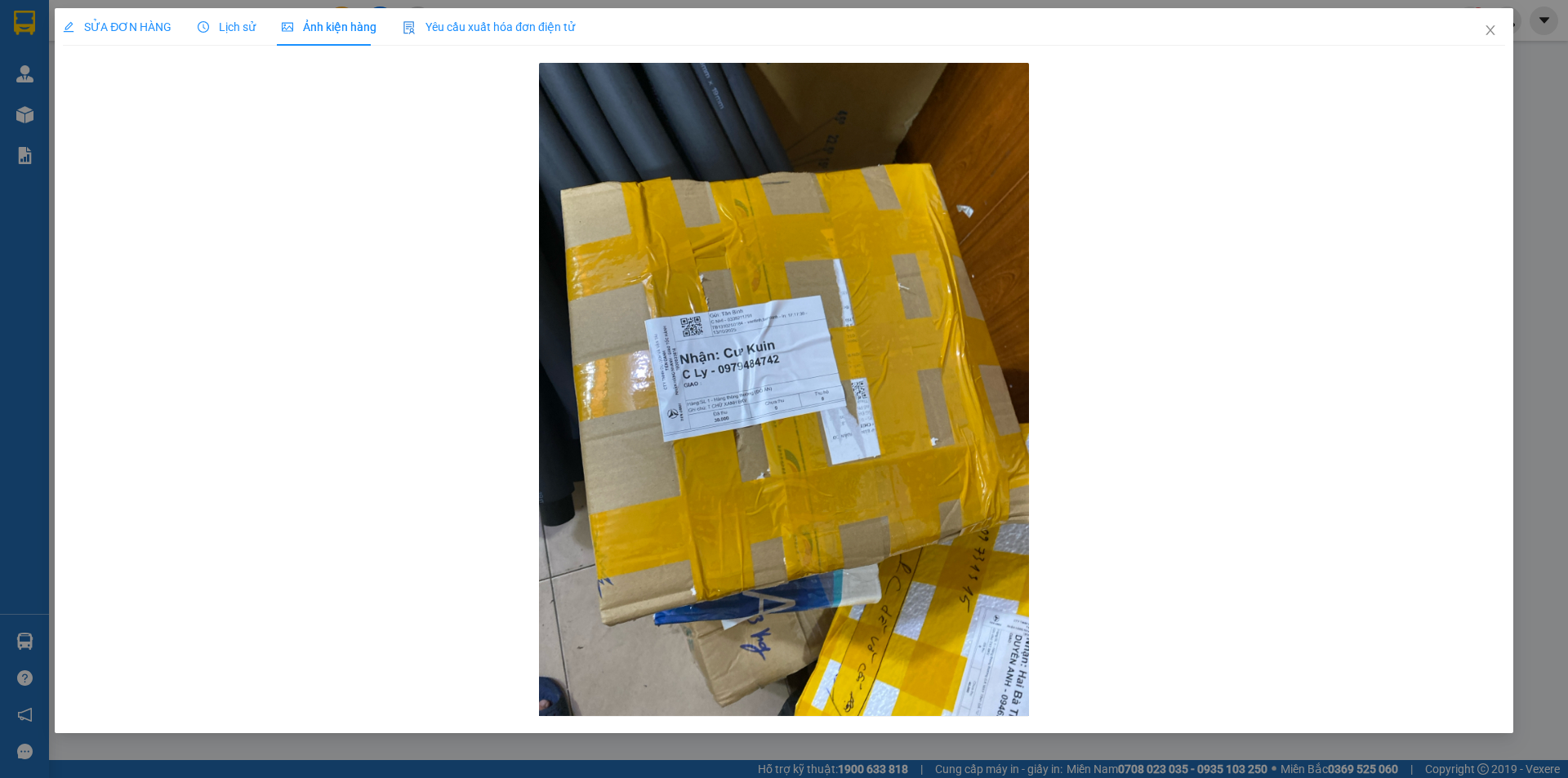
click at [94, 28] on span "SỬA ĐƠN HÀNG" at bounding box center [117, 27] width 108 height 13
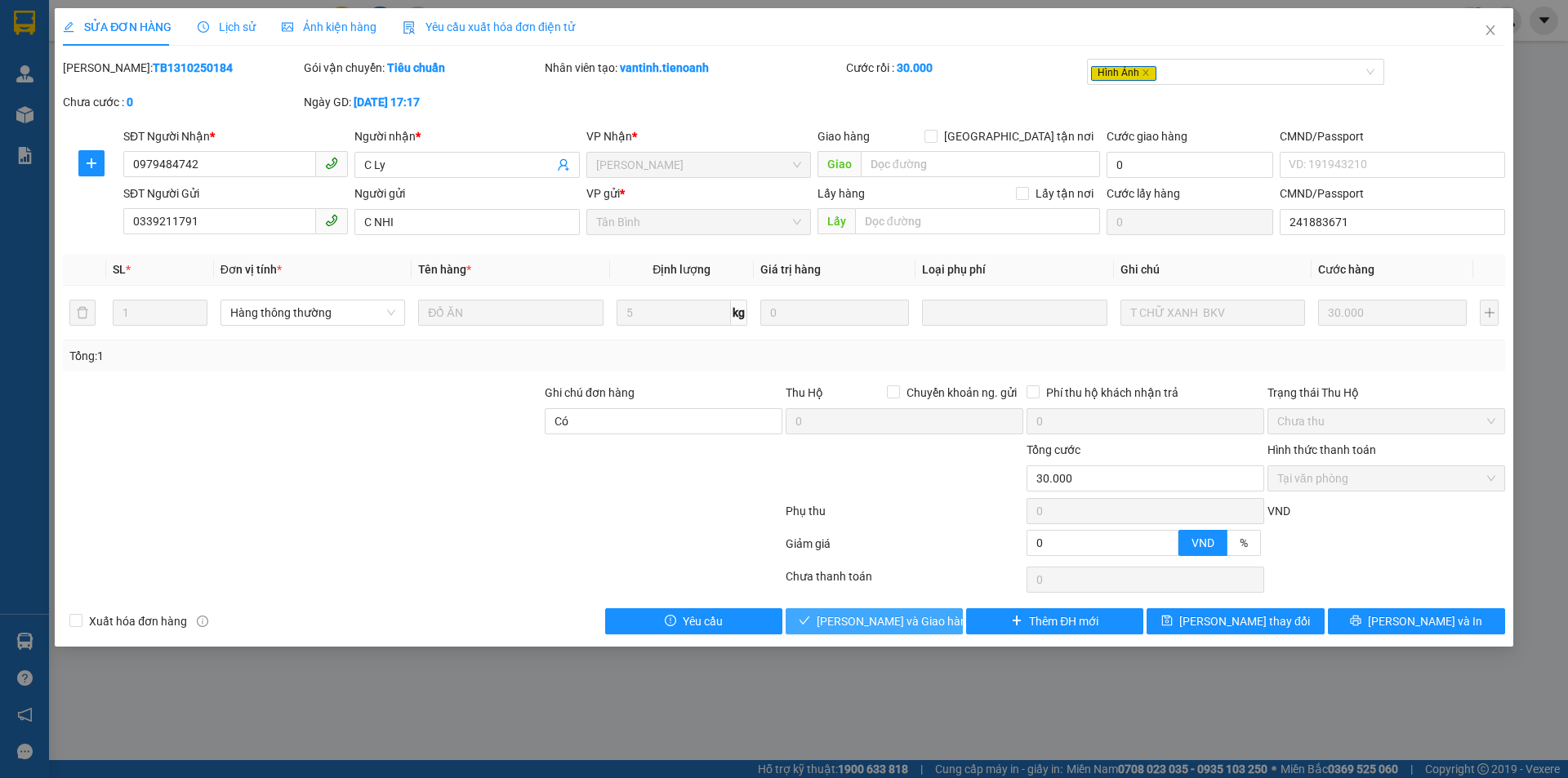
click at [892, 619] on span "[PERSON_NAME] và Giao hàng" at bounding box center [895, 622] width 157 height 18
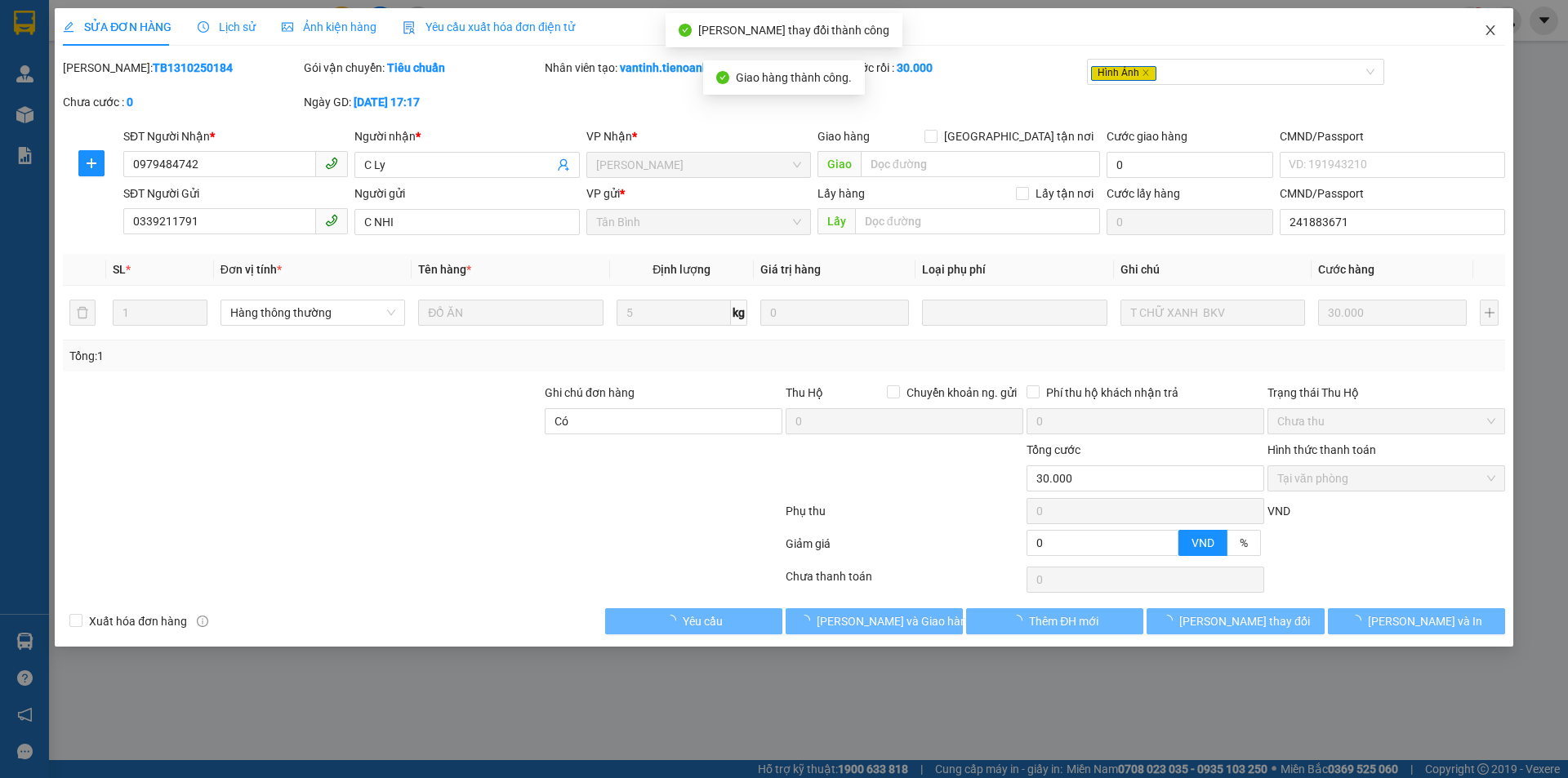
click at [1487, 23] on span "Close" at bounding box center [1490, 31] width 46 height 46
